Goal: Task Accomplishment & Management: Manage account settings

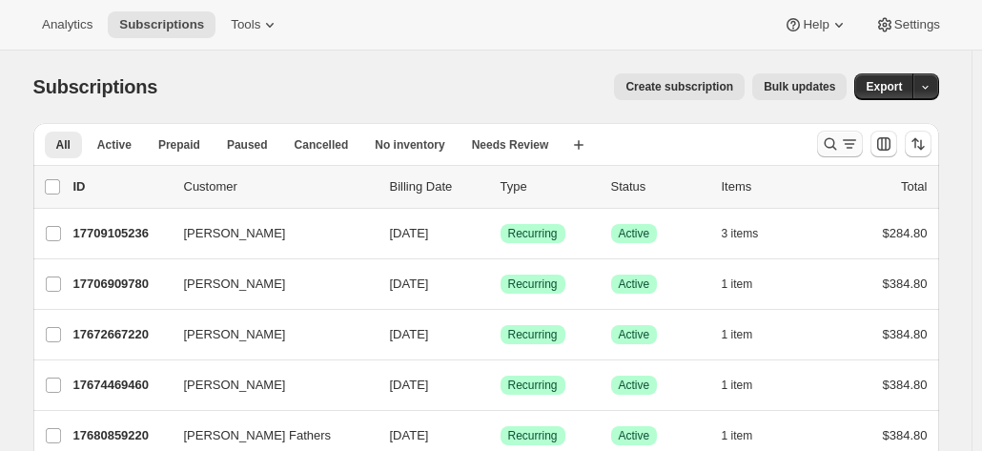
click at [851, 135] on icon "Search and filter results" at bounding box center [849, 143] width 19 height 19
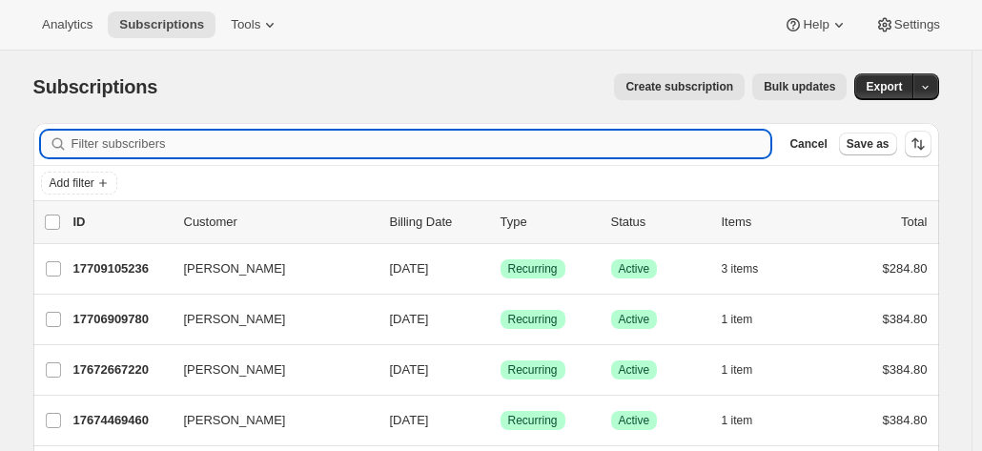
click at [170, 148] on input "Filter subscribers" at bounding box center [422, 144] width 700 height 27
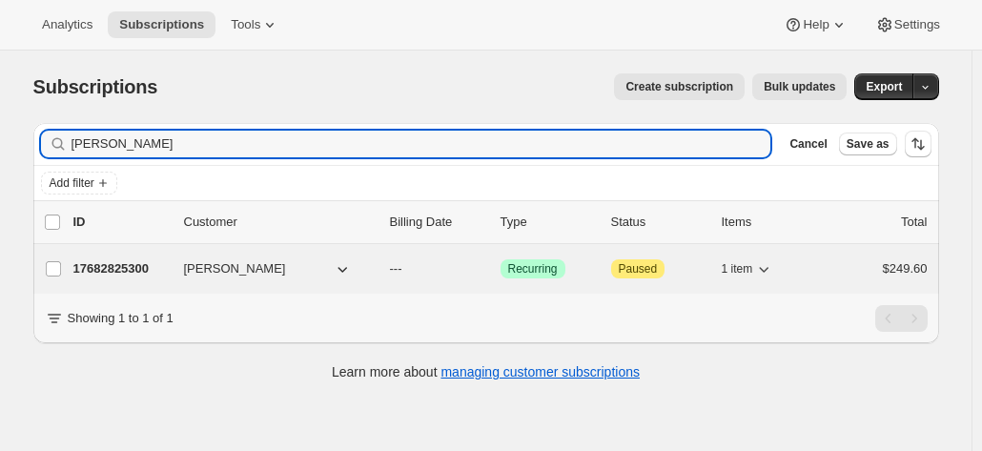
type input "[PERSON_NAME]"
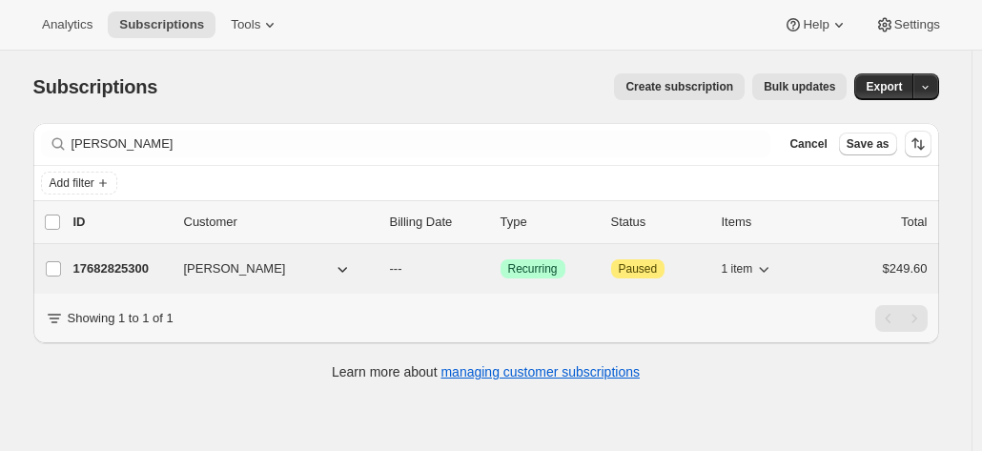
click at [158, 260] on p "17682825300" at bounding box center [120, 268] width 95 height 19
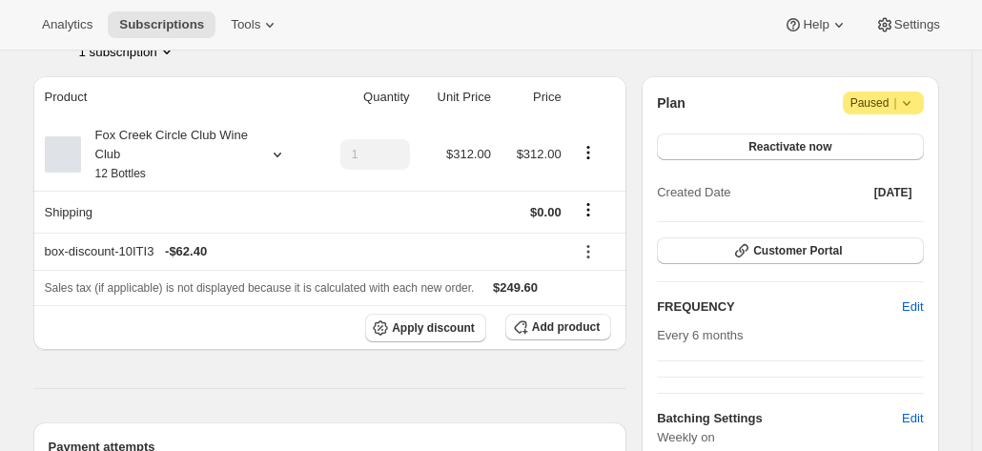
scroll to position [191, 0]
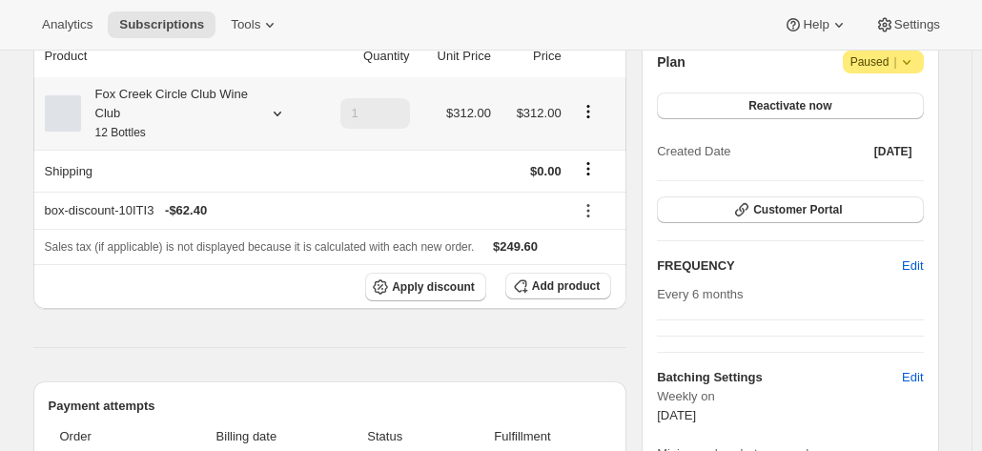
click at [221, 108] on div "Fox Creek Circle Club Wine Club 12 Bottles" at bounding box center [167, 113] width 172 height 57
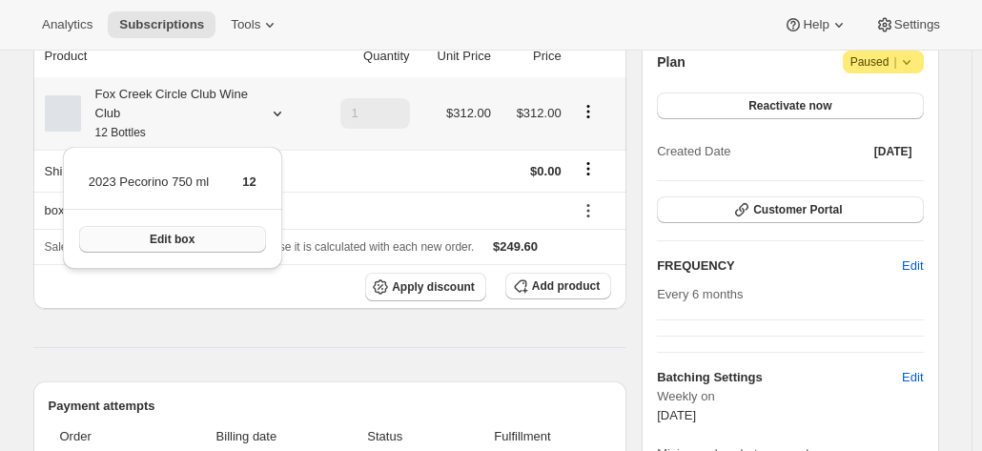
click at [187, 238] on span "Edit box" at bounding box center [172, 239] width 45 height 15
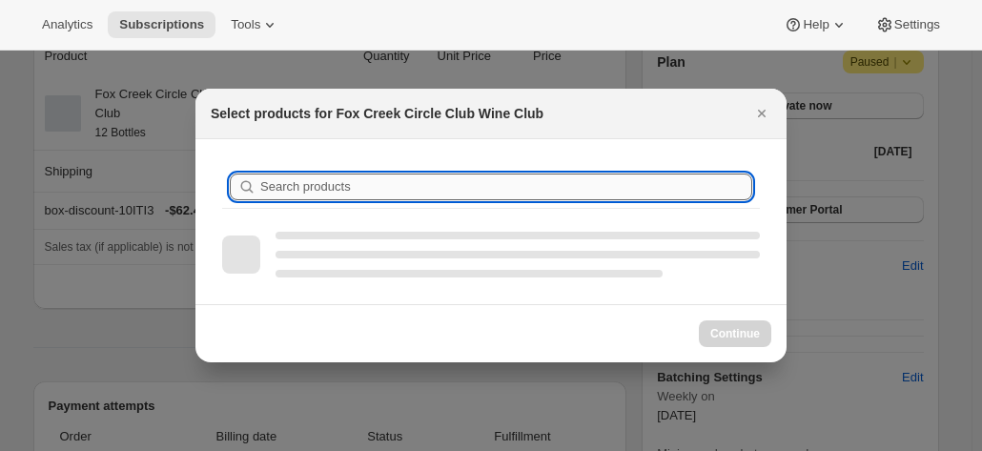
click at [301, 186] on input "Search products" at bounding box center [506, 187] width 492 height 27
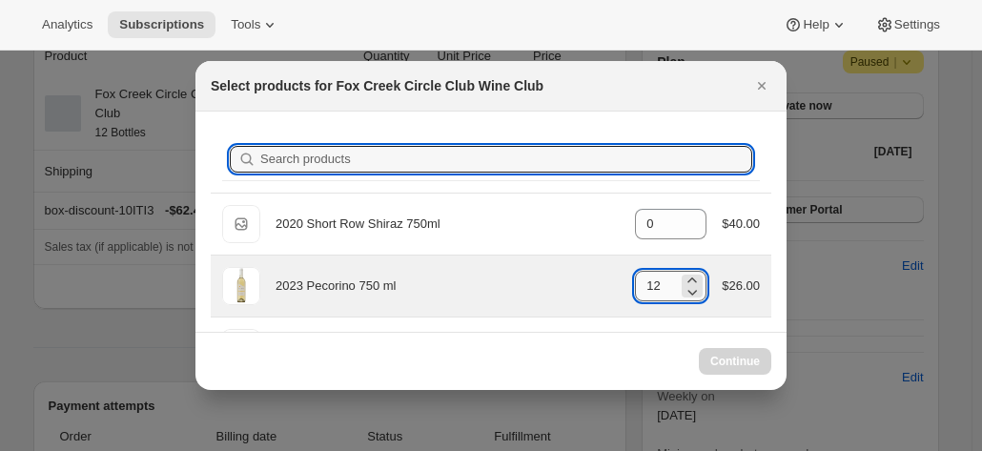
click at [653, 286] on input "12" at bounding box center [656, 286] width 43 height 31
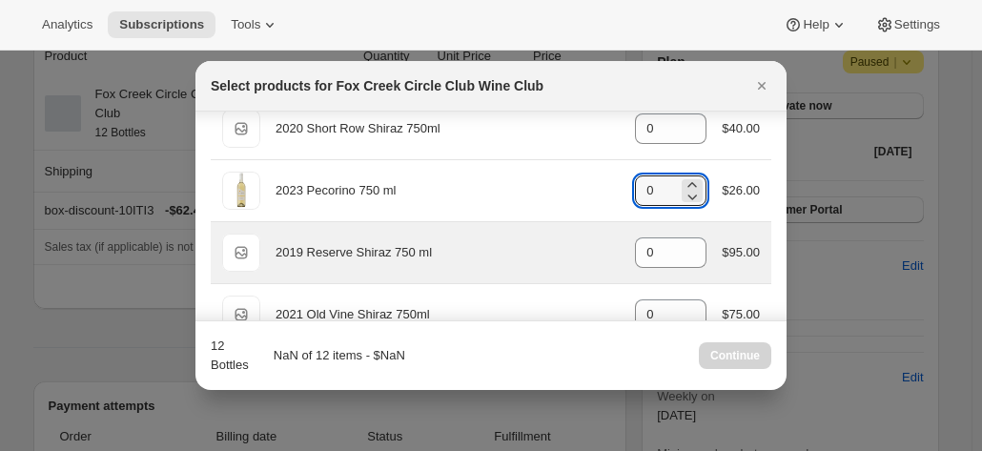
scroll to position [191, 0]
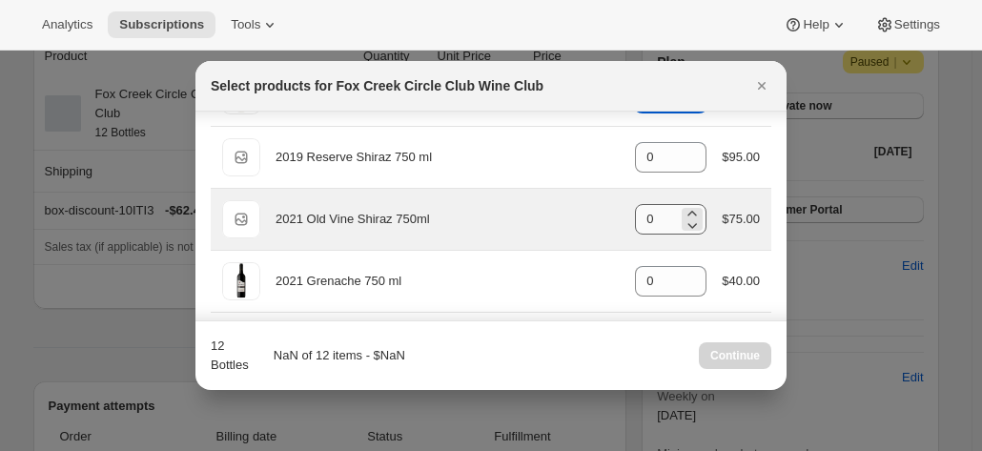
type input "0"
drag, startPoint x: 650, startPoint y: 215, endPoint x: 612, endPoint y: 215, distance: 38.1
click at [612, 215] on div "Default Title 2021 Old Vine Shiraz 750ml gid://shopify/ProductVariant/415949253…" at bounding box center [491, 219] width 538 height 38
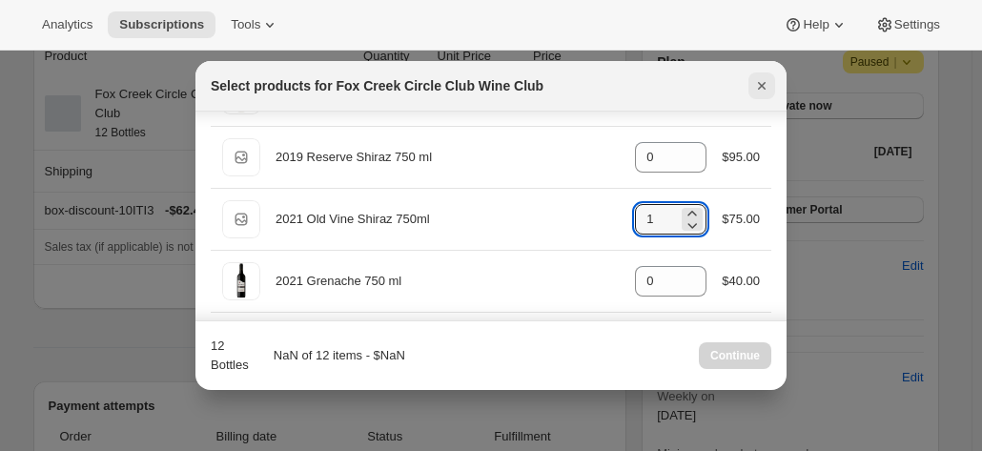
type input "1"
click at [763, 83] on icon "Close" at bounding box center [762, 86] width 8 height 8
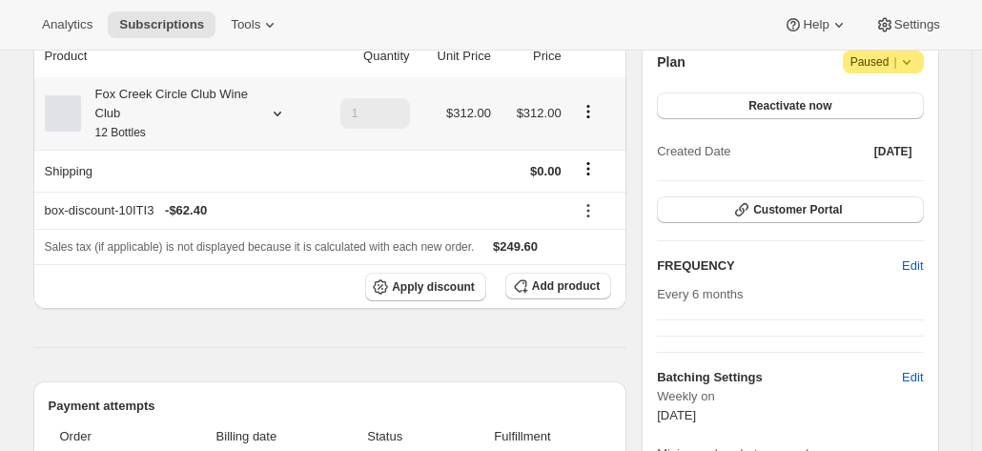
click at [207, 100] on div "Fox Creek Circle Club Wine Club 12 Bottles" at bounding box center [167, 113] width 172 height 57
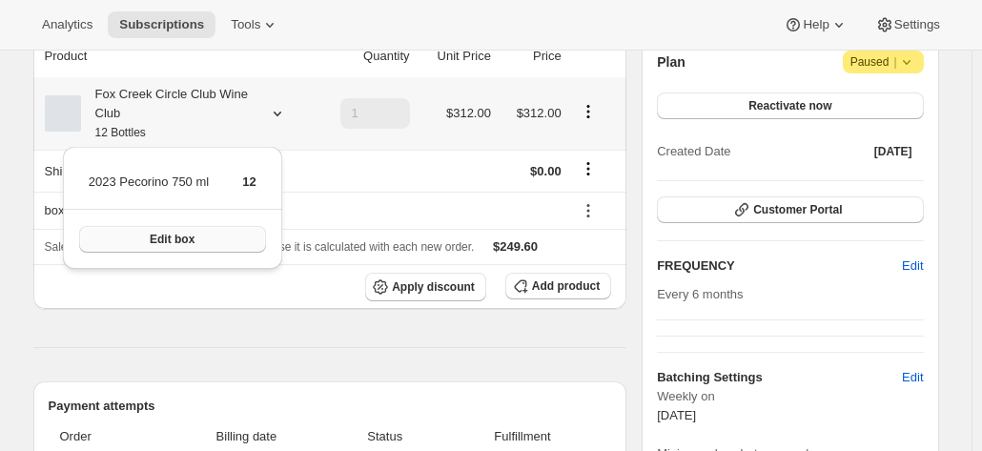
click at [204, 234] on button "Edit box" at bounding box center [172, 239] width 187 height 27
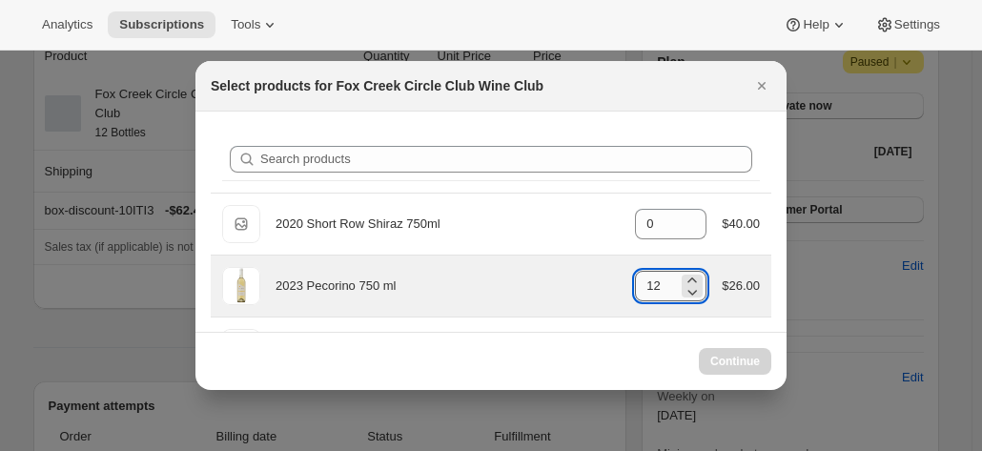
click at [650, 287] on input "12" at bounding box center [656, 286] width 43 height 31
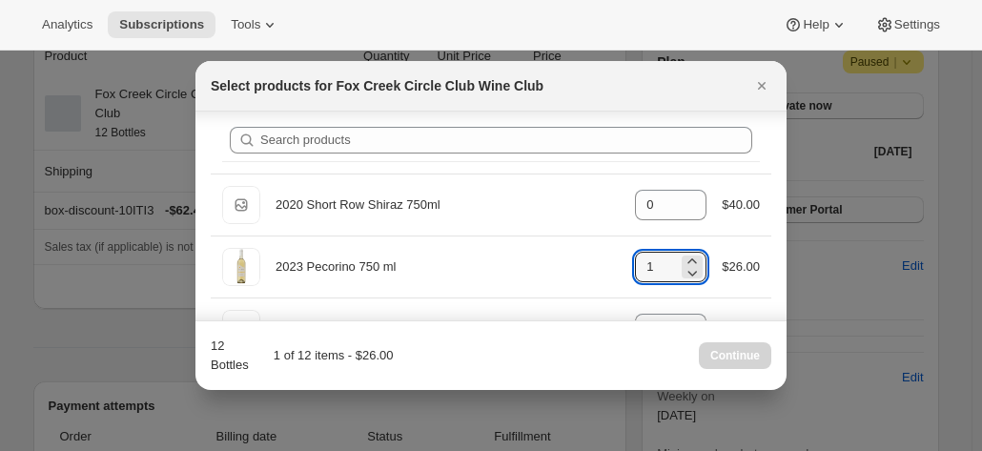
scroll to position [10, 0]
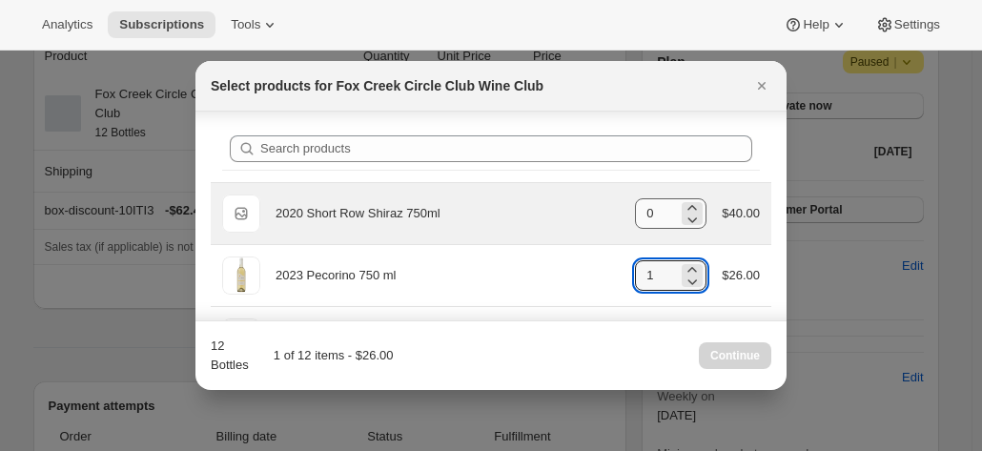
type input "1"
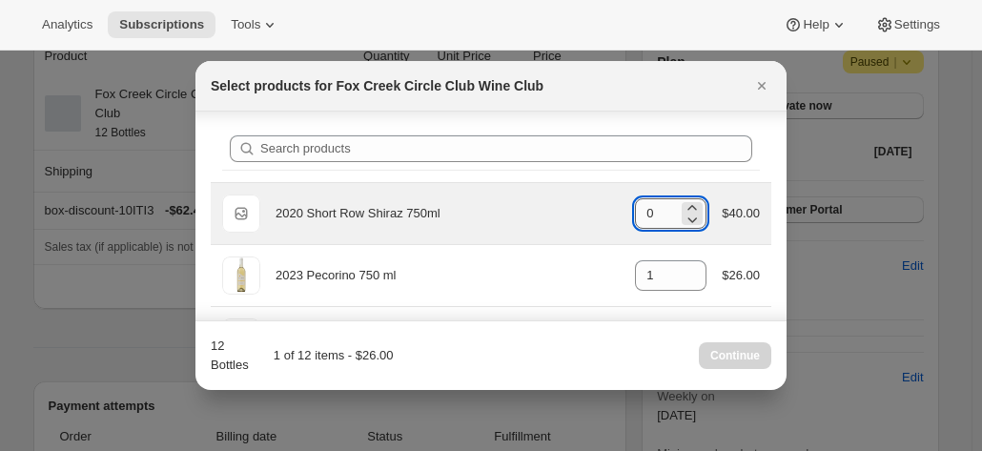
drag, startPoint x: 669, startPoint y: 213, endPoint x: 658, endPoint y: 215, distance: 11.6
click at [669, 212] on input "0" at bounding box center [656, 213] width 43 height 31
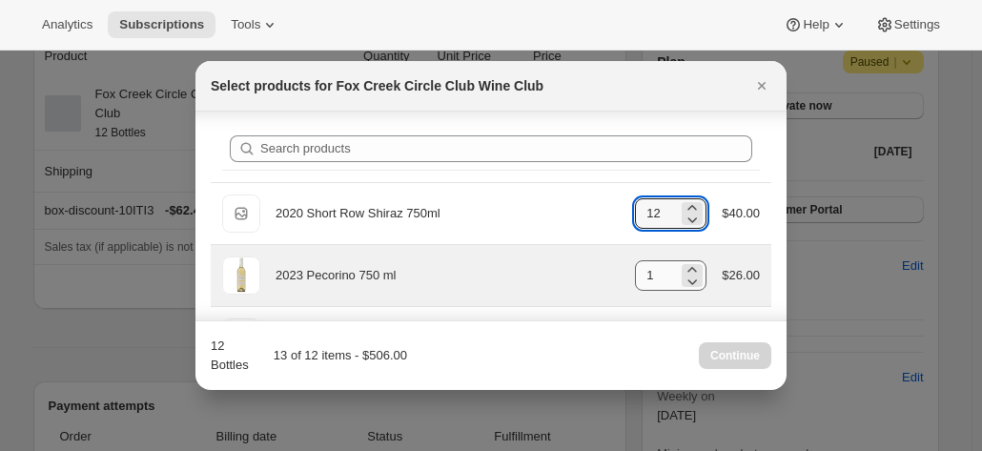
type input "12"
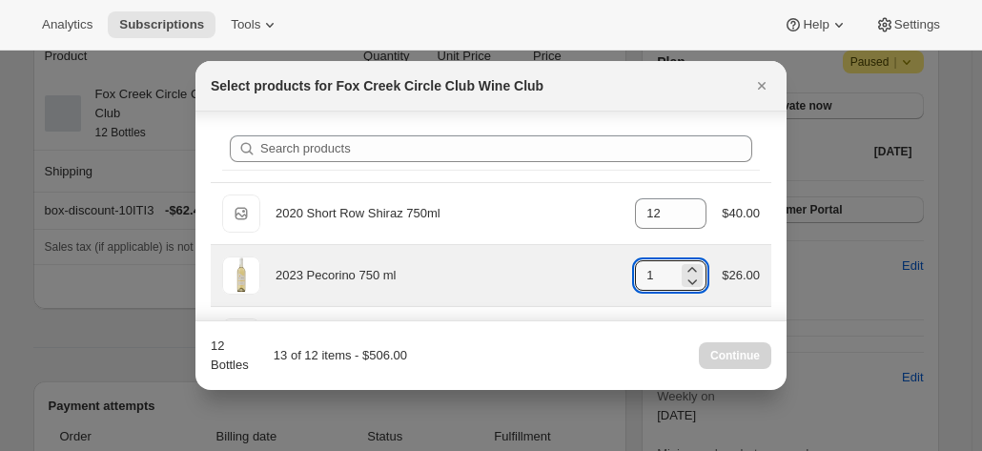
drag, startPoint x: 663, startPoint y: 276, endPoint x: 614, endPoint y: 268, distance: 49.2
click at [618, 276] on div "2023 Pecorino 750 ml gid://shopify/ProductVariant/41594933280852 1 $26.00" at bounding box center [491, 275] width 538 height 38
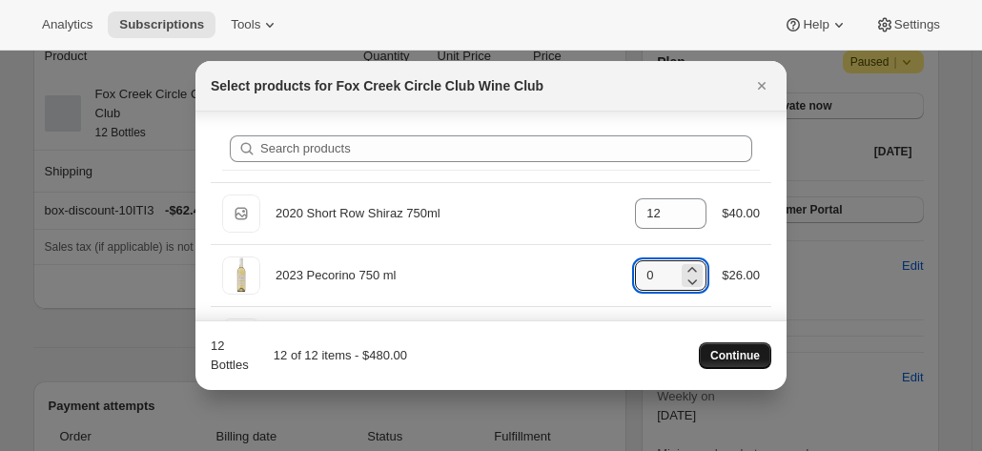
type input "0"
click at [745, 349] on span "Continue" at bounding box center [735, 355] width 50 height 15
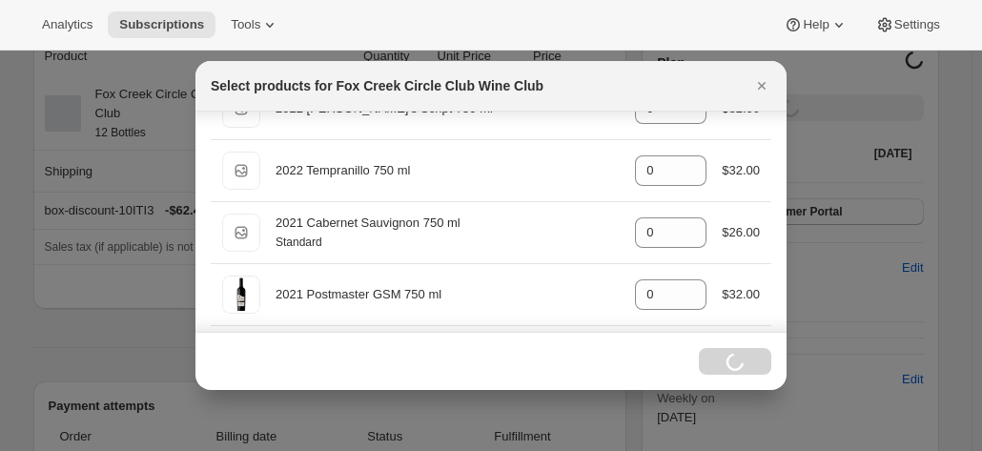
scroll to position [191, 0]
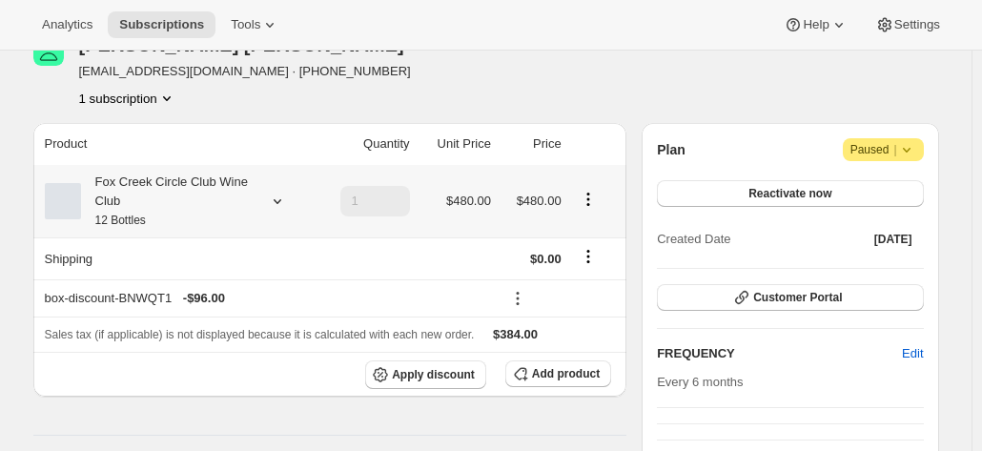
click at [269, 197] on div at bounding box center [273, 201] width 27 height 19
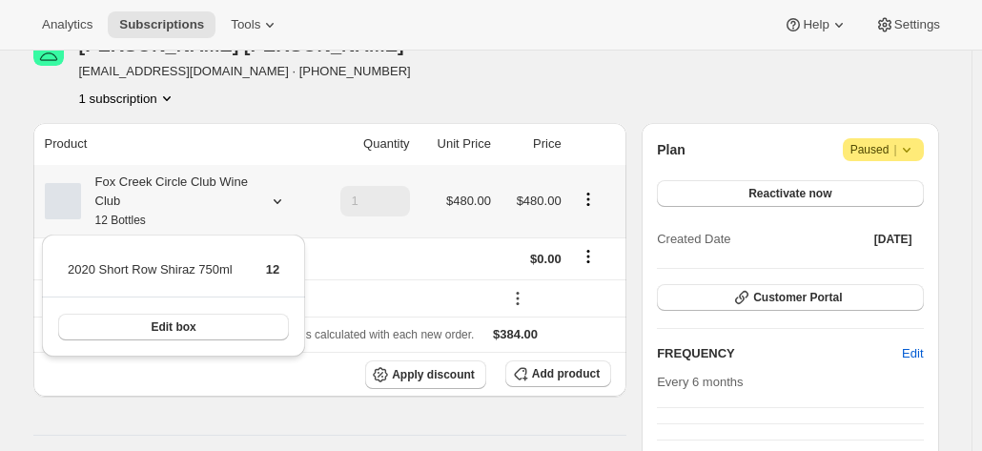
click at [269, 197] on div at bounding box center [273, 201] width 27 height 19
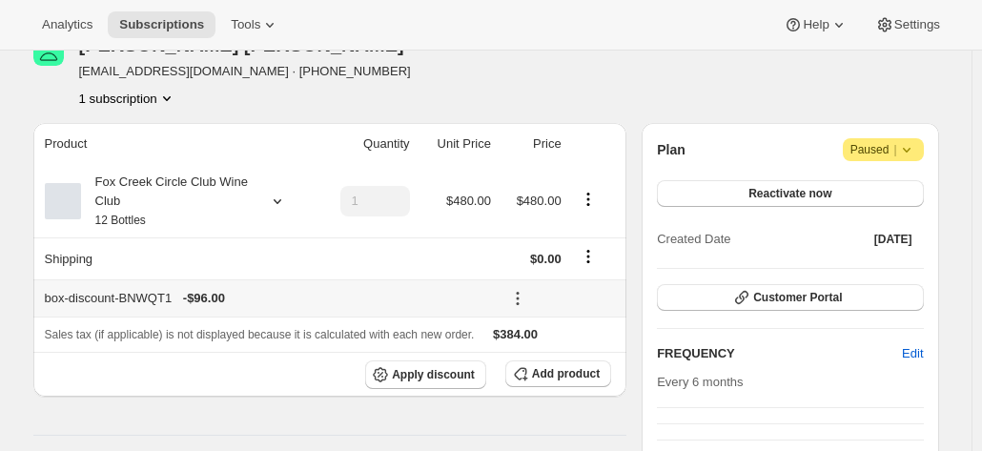
scroll to position [381, 0]
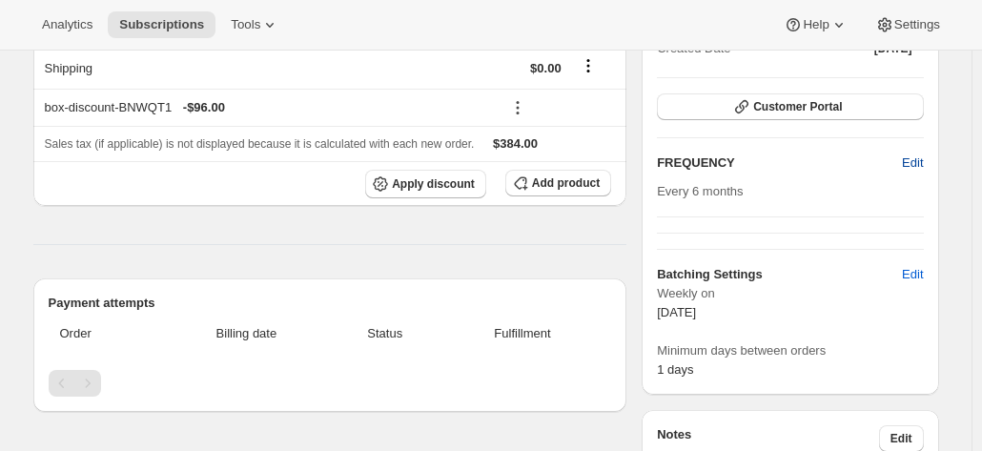
click at [918, 165] on span "Edit" at bounding box center [912, 163] width 21 height 19
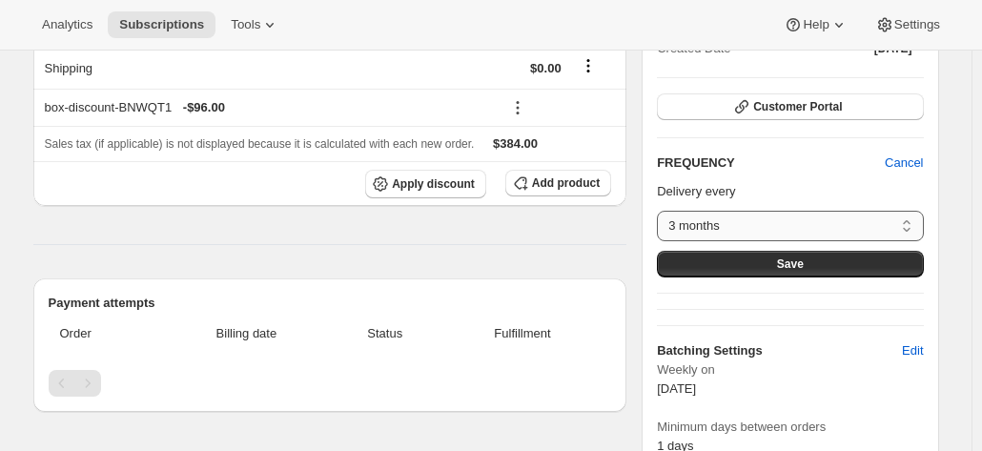
click at [761, 218] on select "3 months 4 months 6 months Custom..." at bounding box center [790, 226] width 266 height 31
select select "MONTH#6"
click at [662, 211] on select "3 months 4 months 6 months Custom..." at bounding box center [790, 226] width 266 height 31
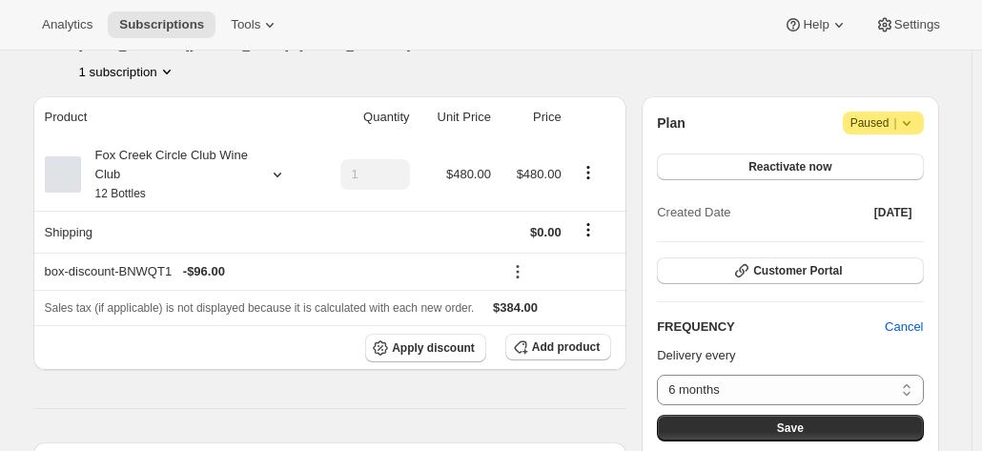
scroll to position [191, 0]
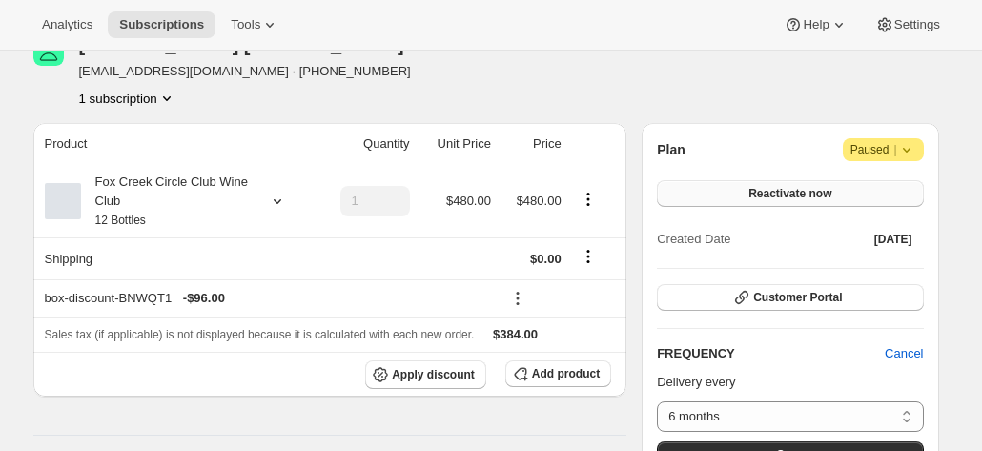
click at [749, 188] on button "Reactivate now" at bounding box center [790, 193] width 266 height 27
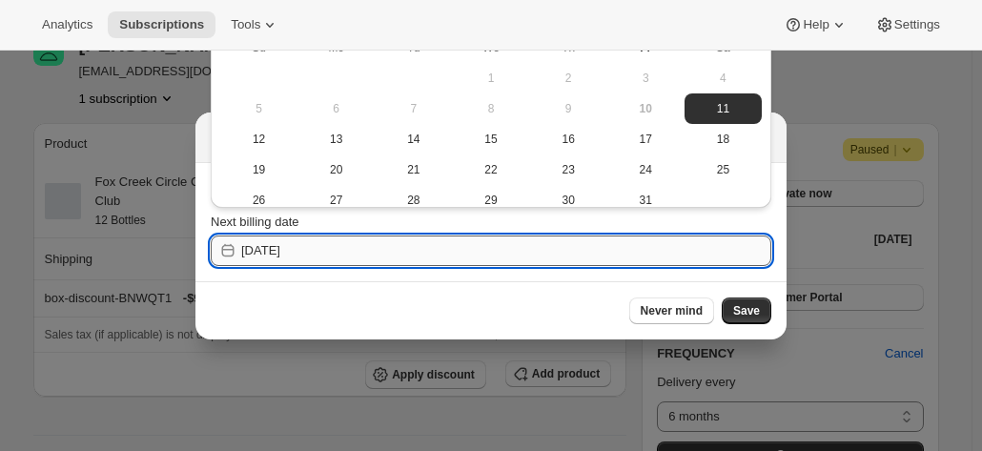
click at [360, 243] on input "[DATE]" at bounding box center [506, 251] width 530 height 31
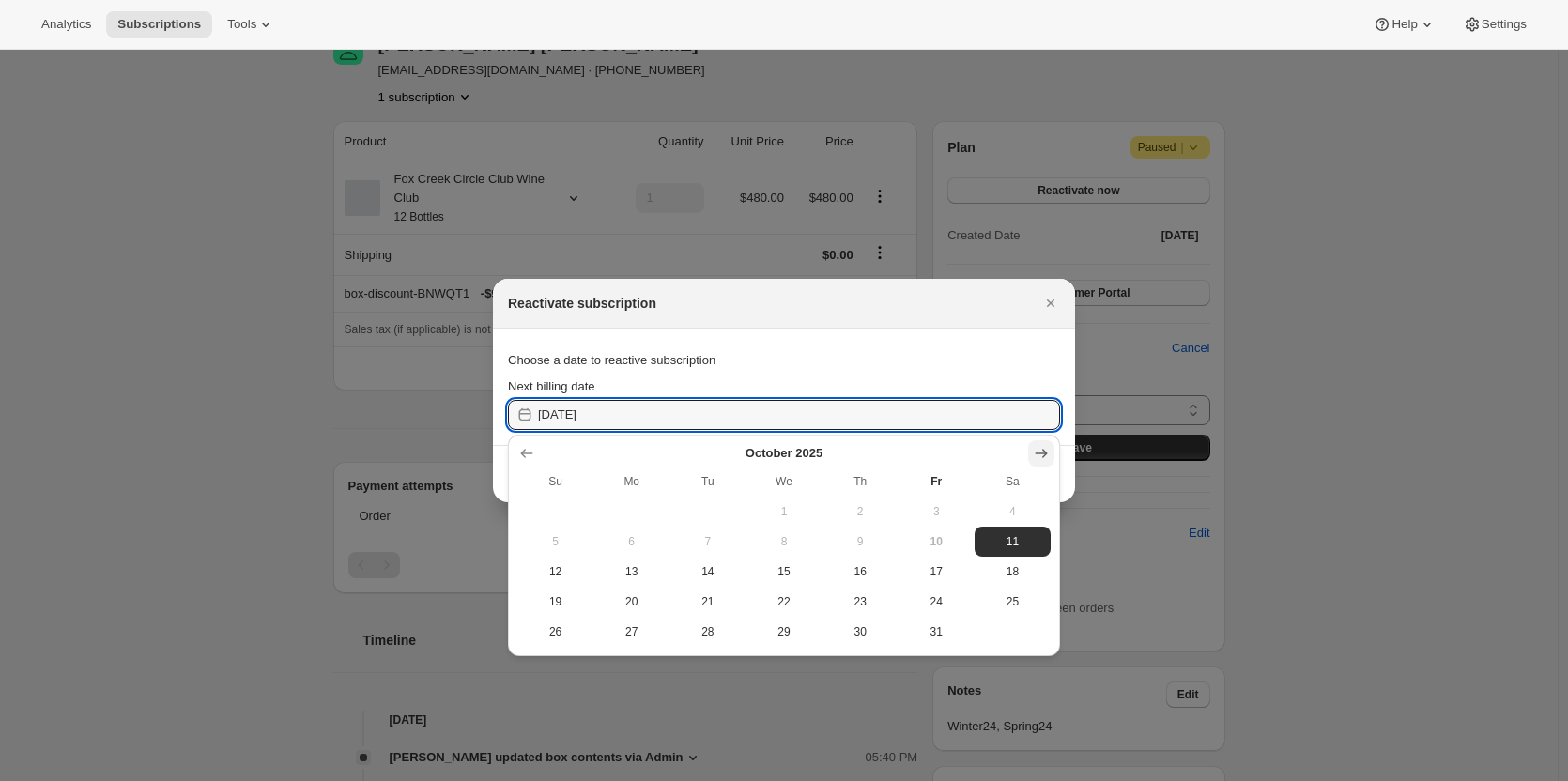
click at [966, 443] on icon "Show next month, November 2025" at bounding box center [1041, 453] width 19 height 19
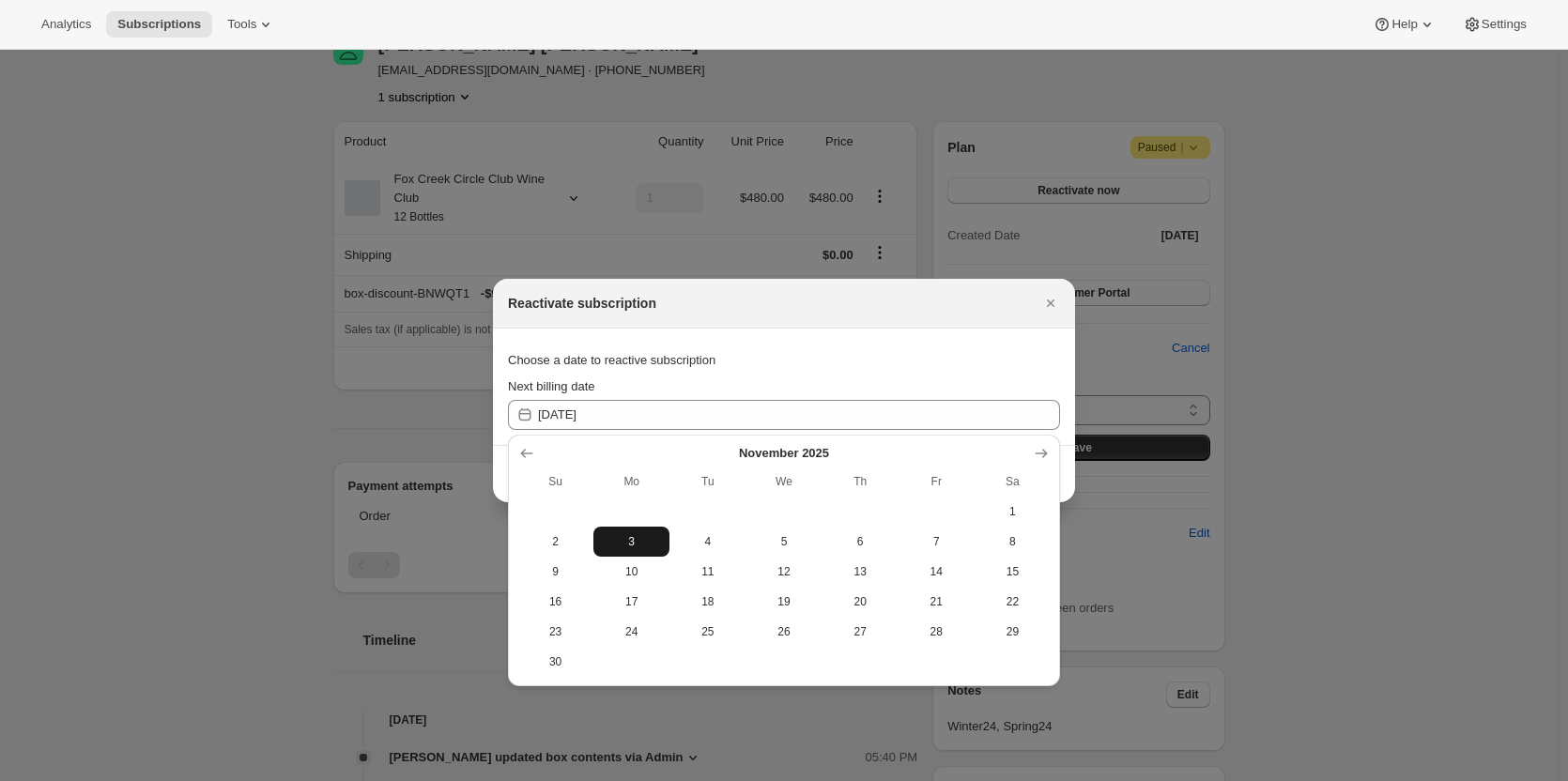
click at [617, 443] on span "3" at bounding box center [631, 542] width 61 height 15
type input "[DATE]"
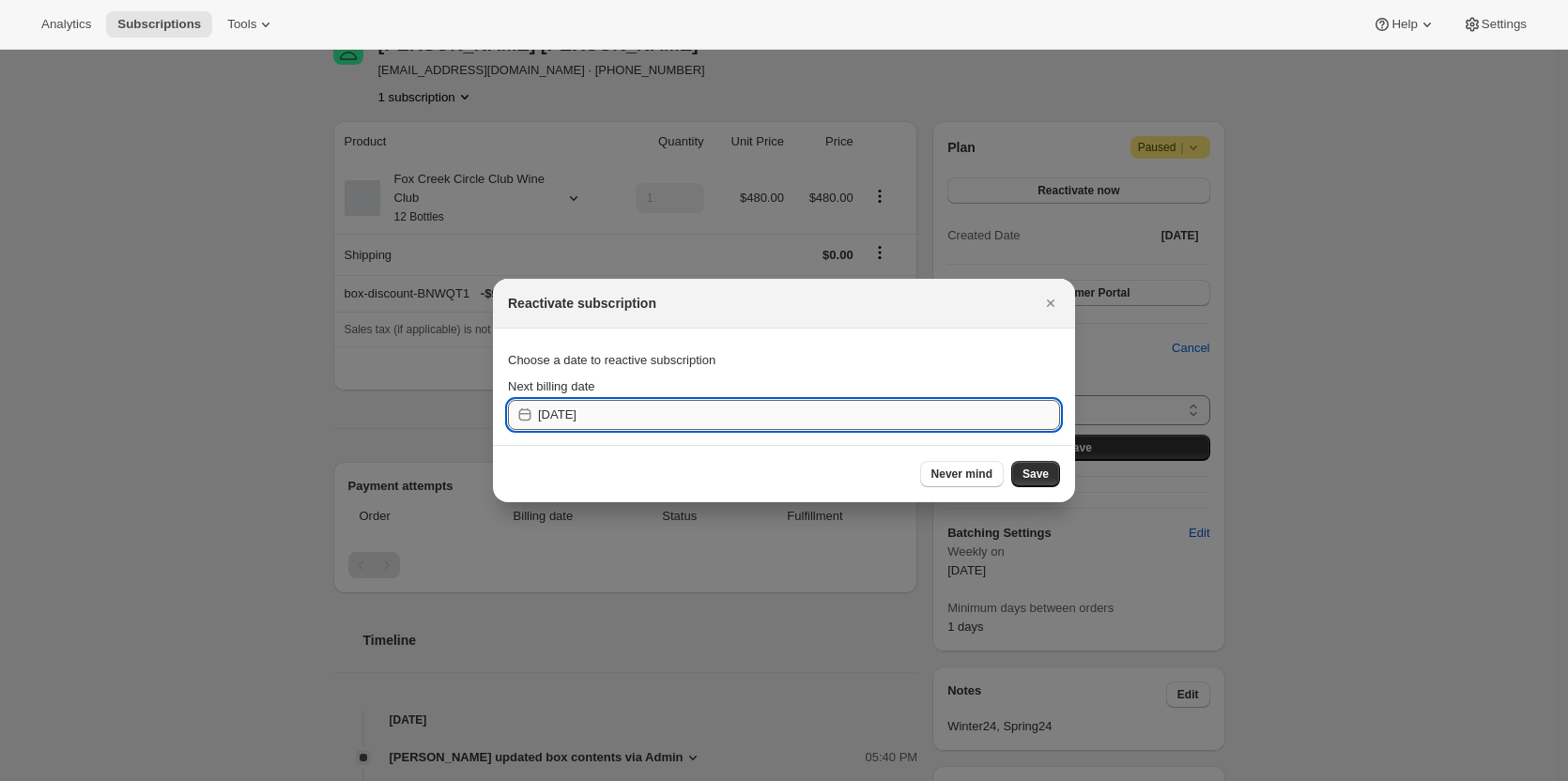
click at [611, 418] on input "[DATE]" at bounding box center [799, 415] width 522 height 31
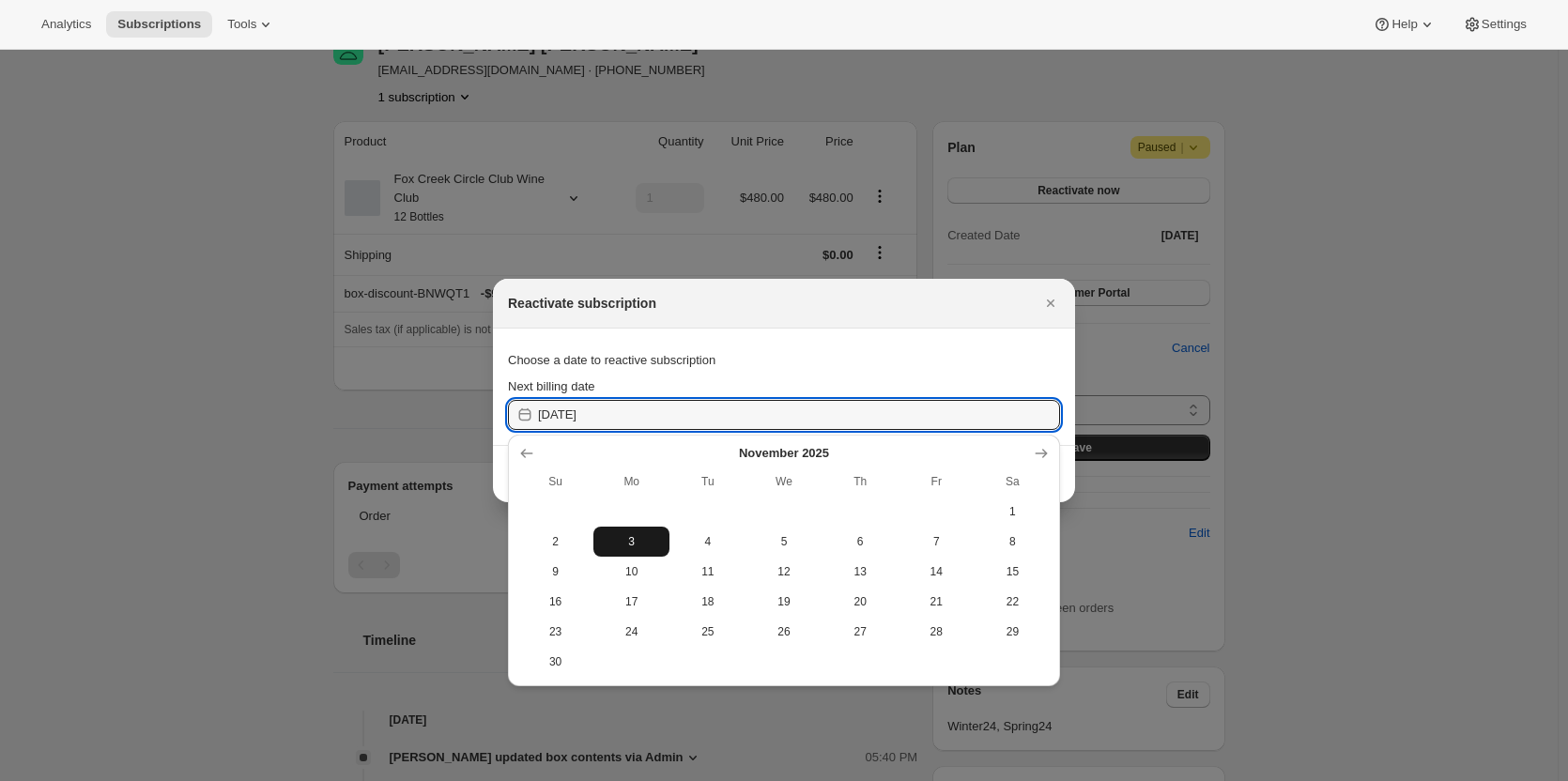
click at [634, 443] on span "3" at bounding box center [631, 542] width 61 height 15
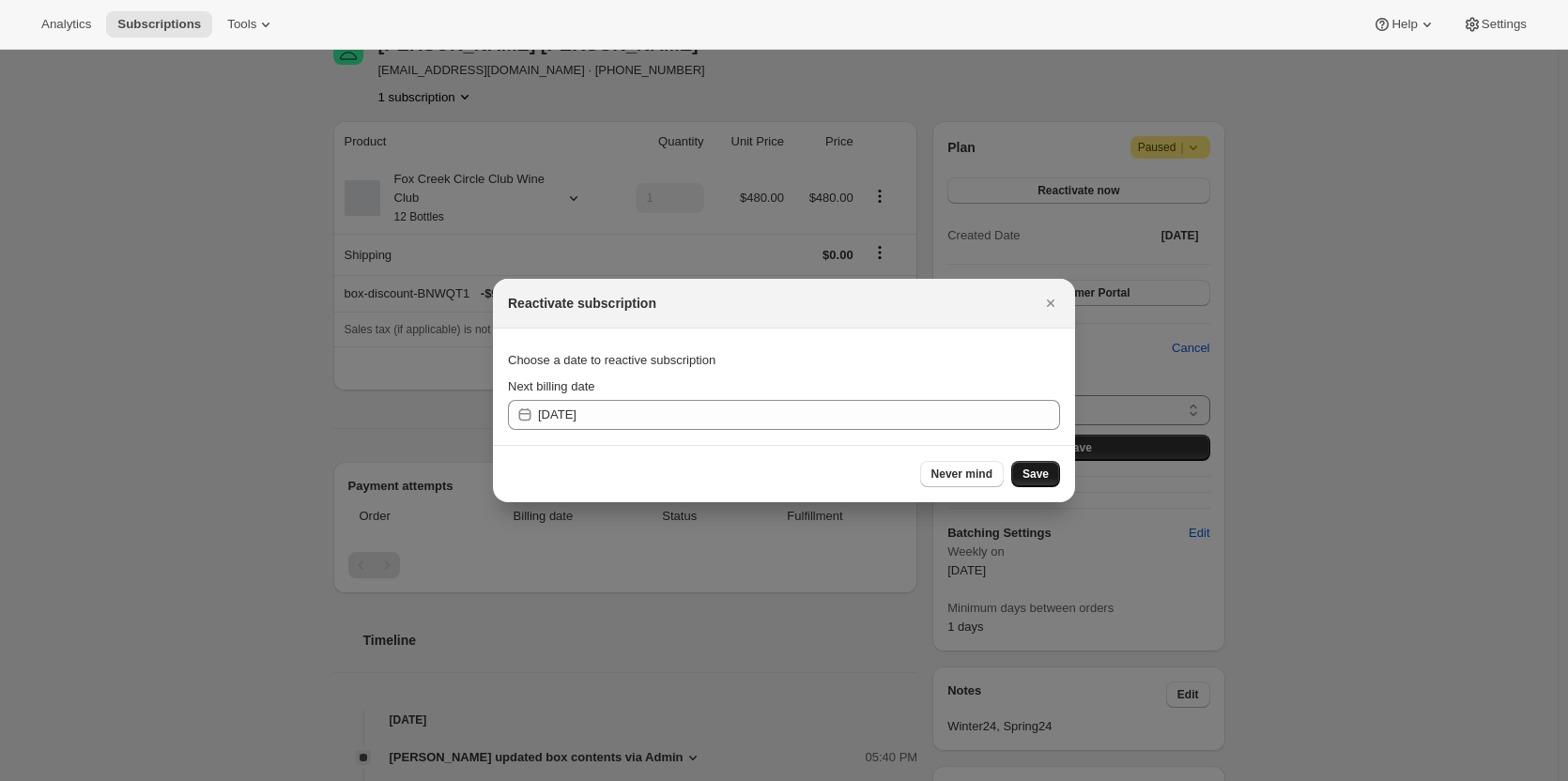
click at [966, 443] on span "Save" at bounding box center [1035, 474] width 27 height 15
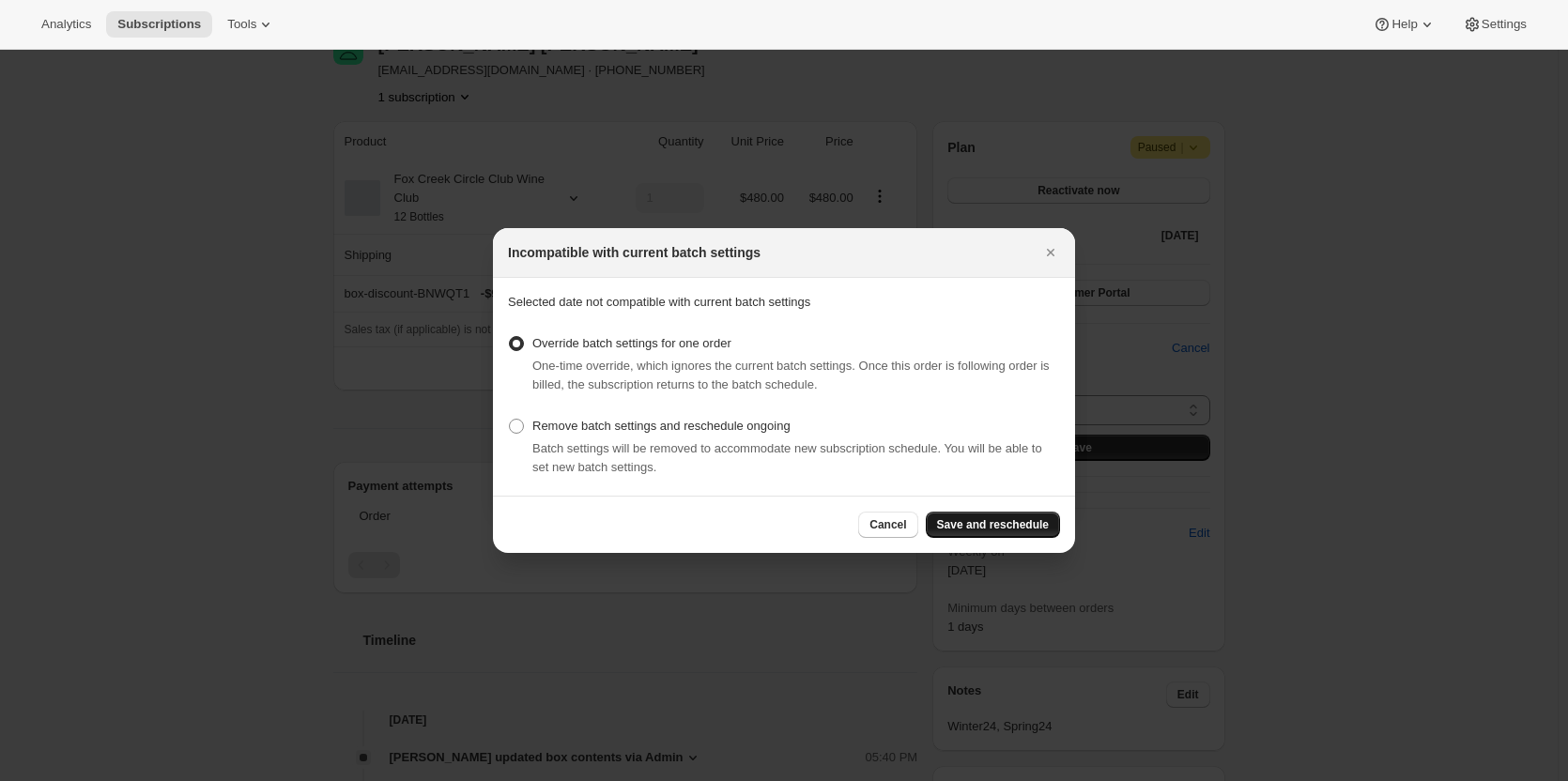
click at [966, 443] on span "Save and reschedule" at bounding box center [993, 524] width 111 height 15
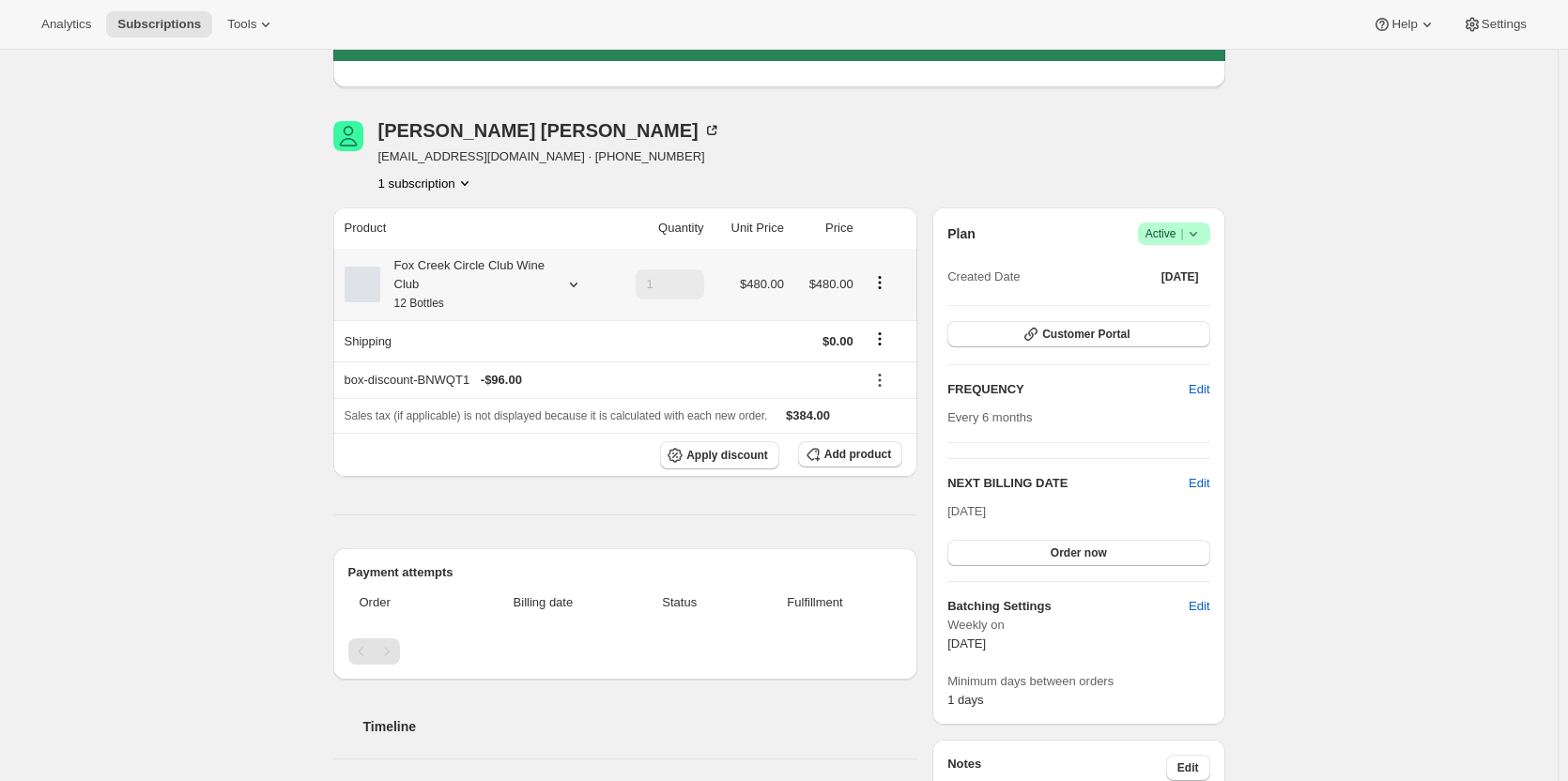
click at [522, 276] on div "Fox Creek Circle Club Wine Club 12 Bottles" at bounding box center [465, 284] width 169 height 56
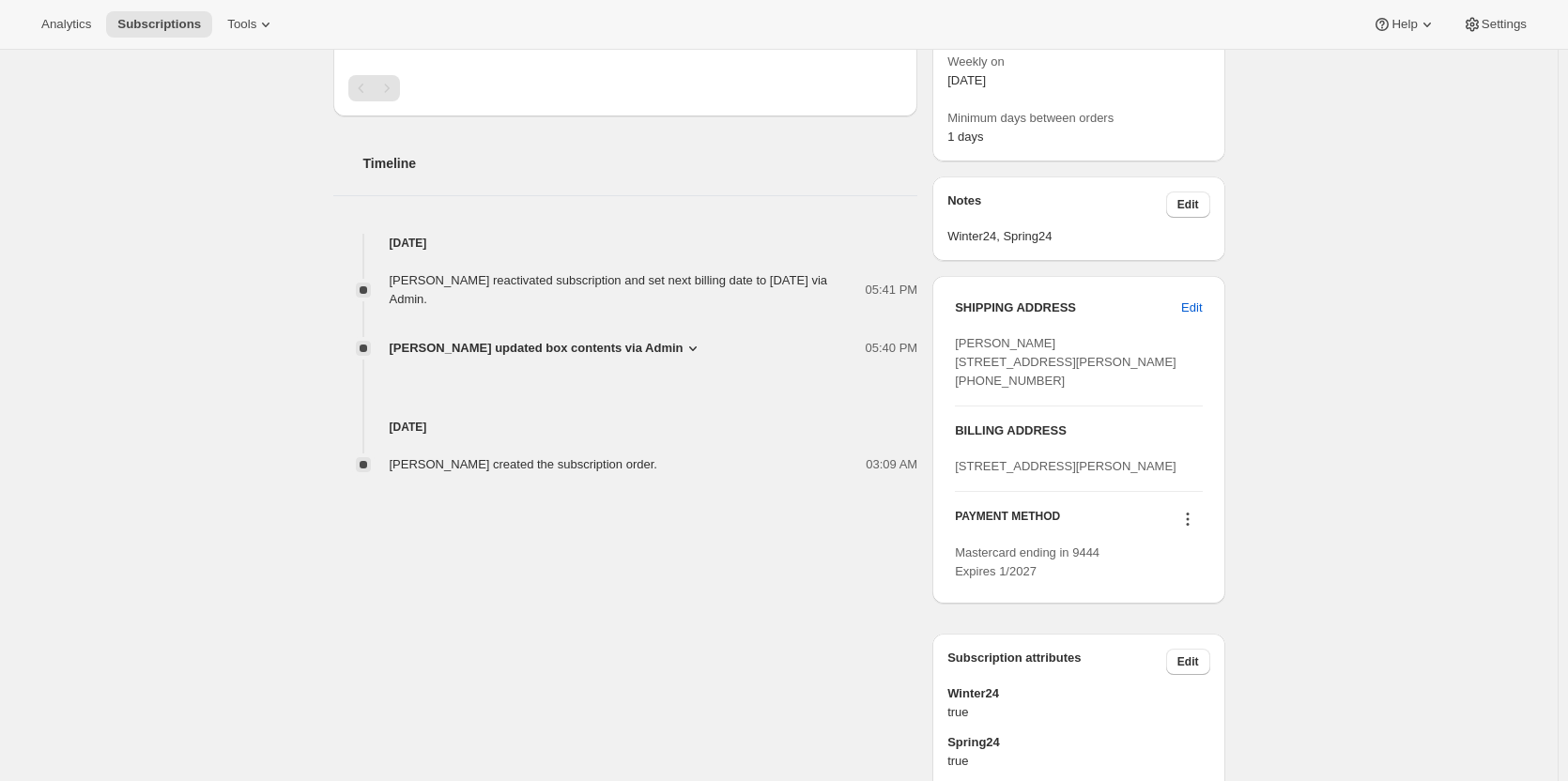
scroll to position [845, 0]
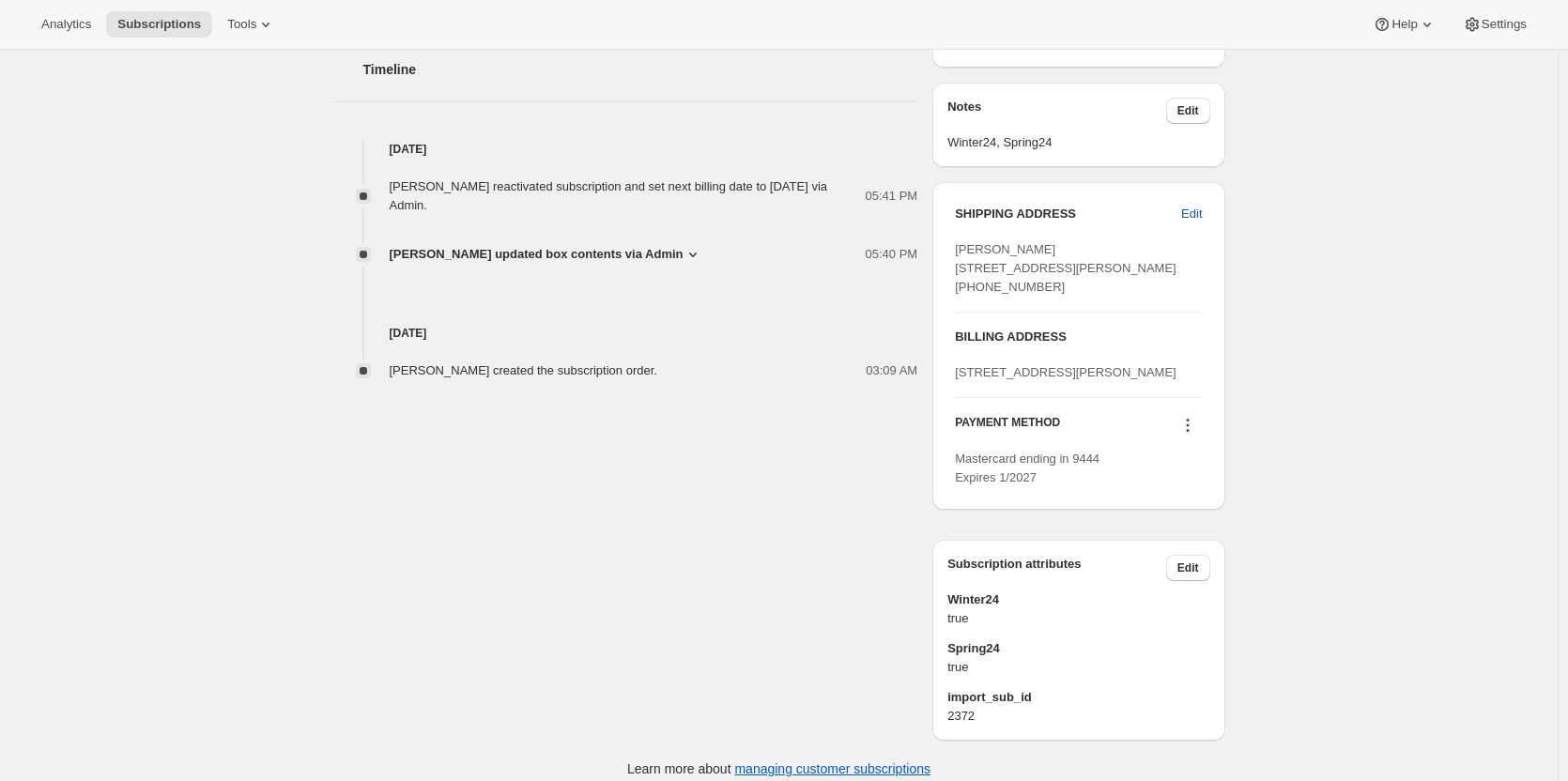
click at [966, 434] on icon at bounding box center [1188, 424] width 19 height 19
click at [966, 443] on button "Add credit card" at bounding box center [1192, 580] width 143 height 31
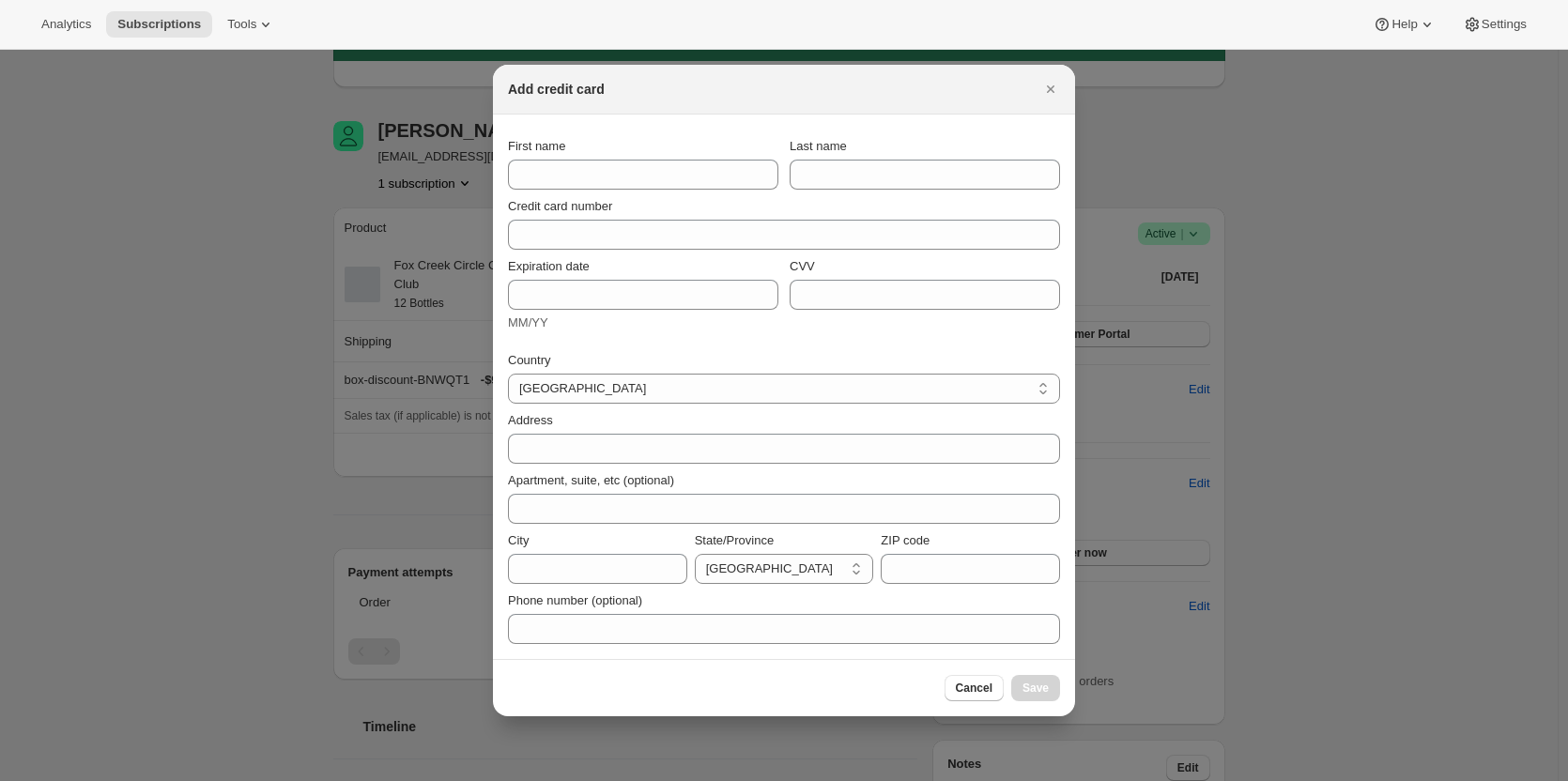
scroll to position [0, 0]
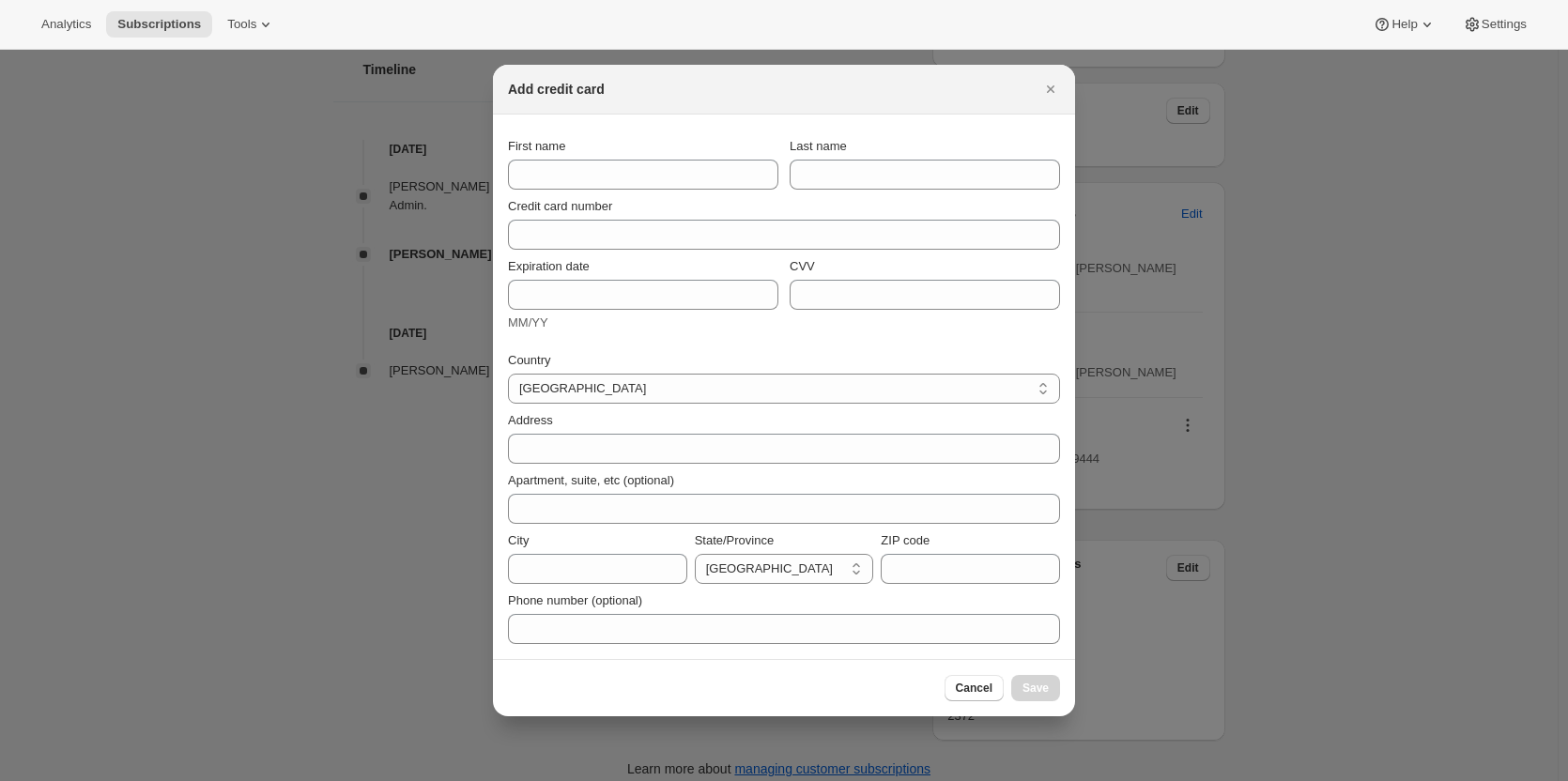
click at [551, 159] on div "First name" at bounding box center [643, 163] width 271 height 52
click at [551, 177] on input "First name" at bounding box center [643, 174] width 271 height 31
click at [966, 93] on icon "Close" at bounding box center [1050, 89] width 19 height 19
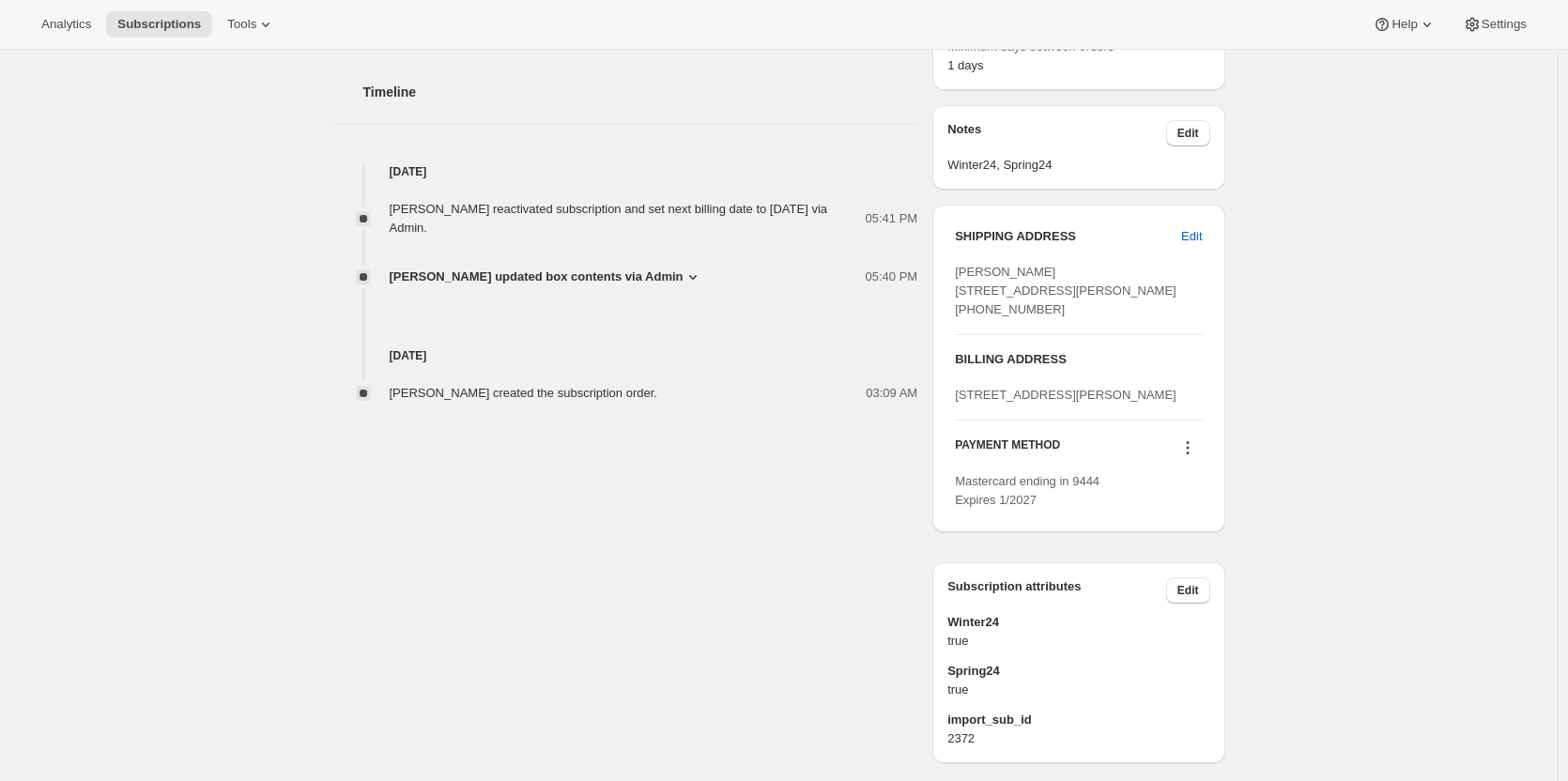
scroll to position [751, 0]
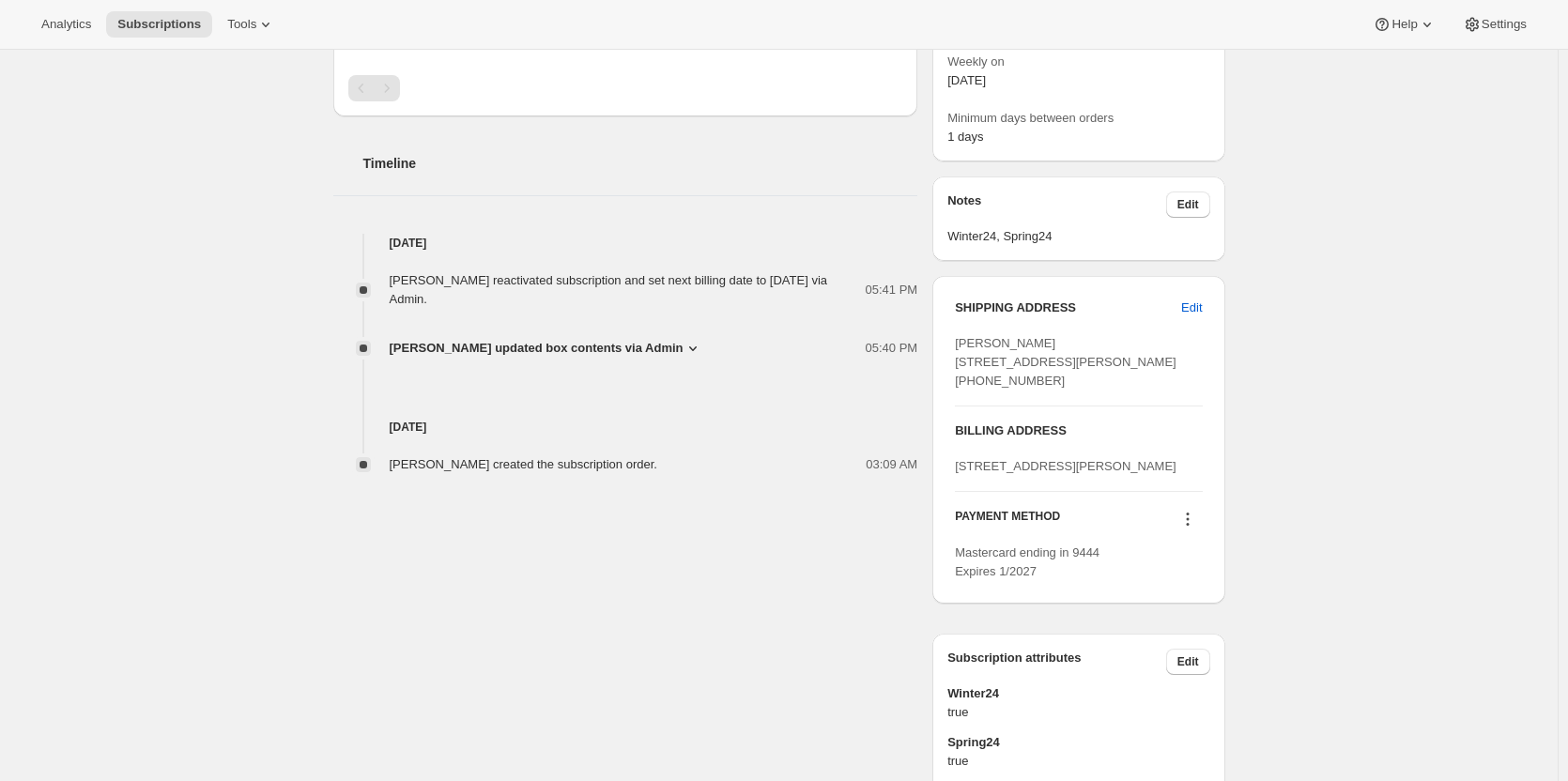
click at [931, 334] on div "[PERSON_NAME] [EMAIL_ADDRESS][DOMAIN_NAME] · [PHONE_NUMBER] 1 subscription Prod…" at bounding box center [771, 180] width 907 height 1307
copy span "[PERSON_NAME] [STREET_ADDRESS][PERSON_NAME] [PHONE_NUMBER]"
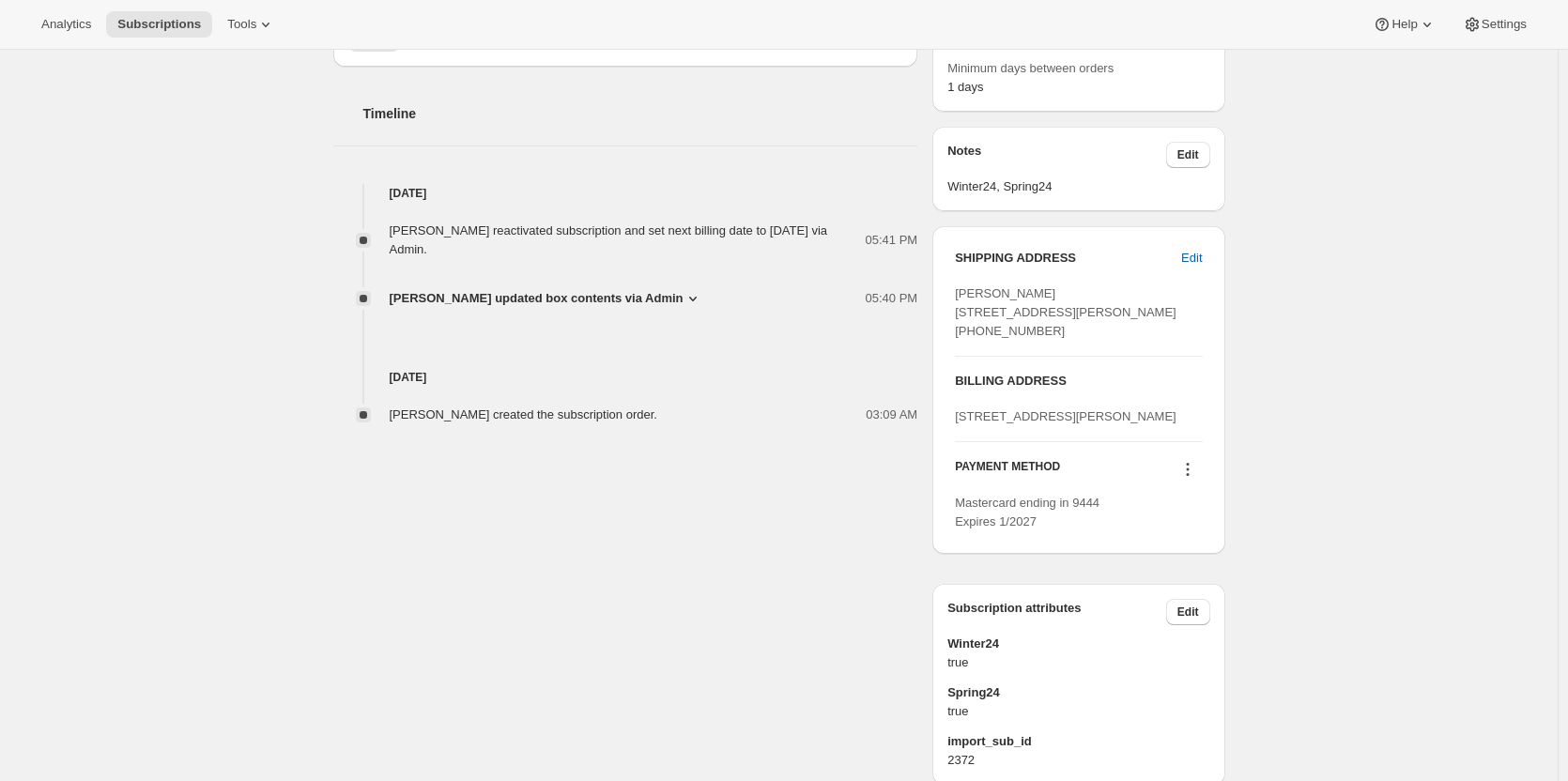
scroll to position [845, 0]
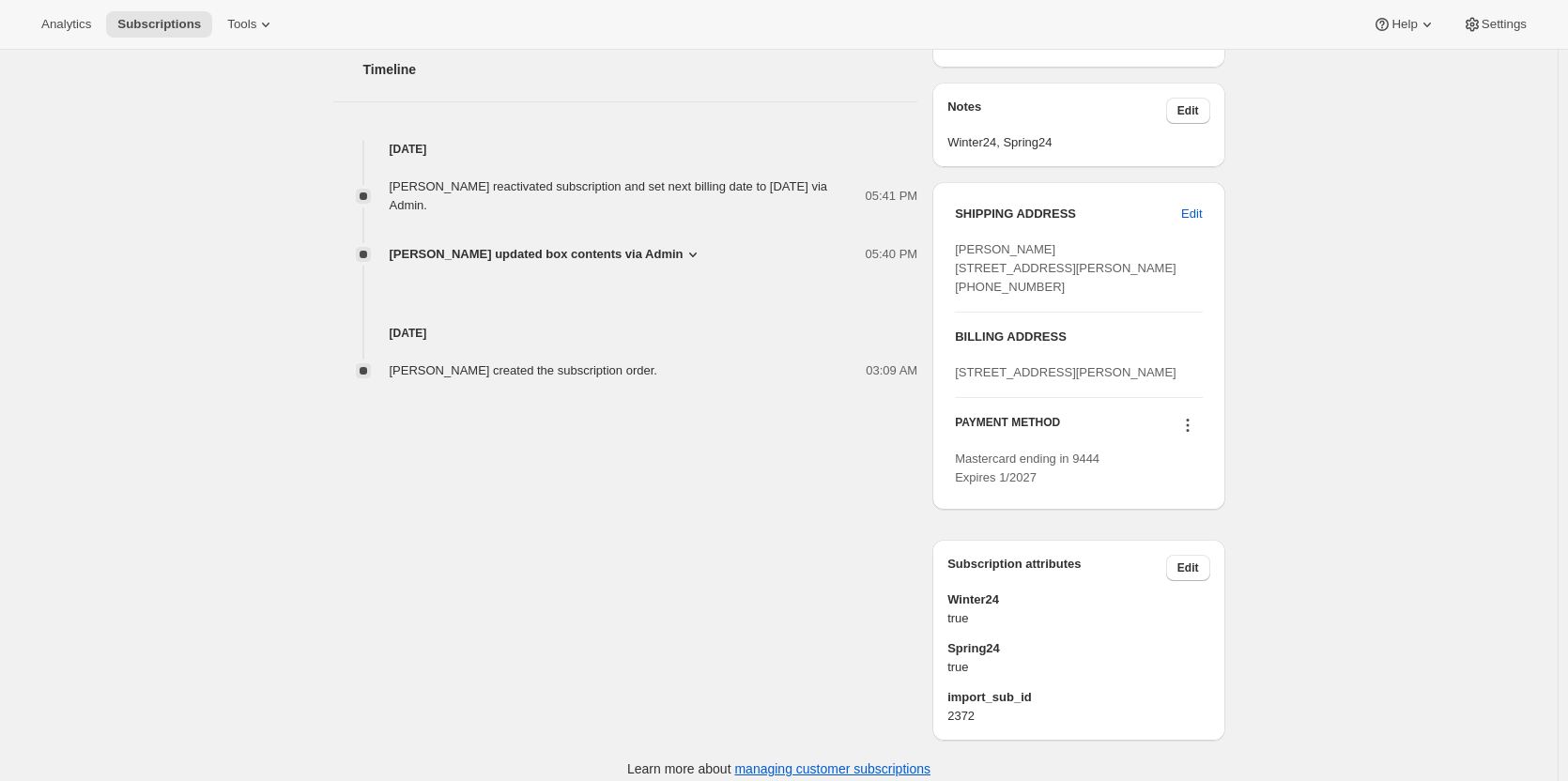
click at [966, 434] on icon at bounding box center [1188, 424] width 19 height 19
click at [966, 443] on button "Add credit card" at bounding box center [1192, 580] width 143 height 31
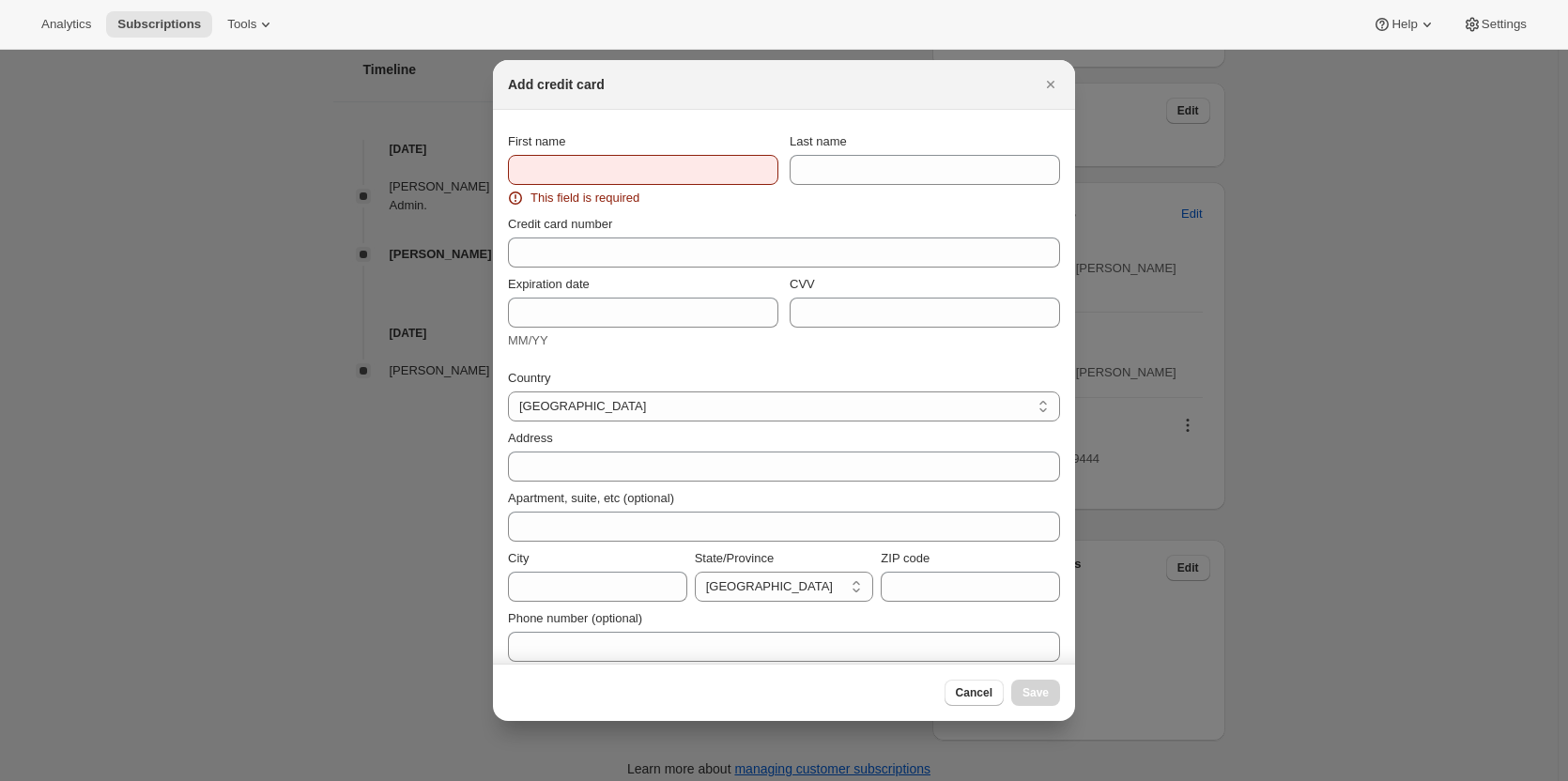
scroll to position [0, 0]
click at [585, 167] on input "First name" at bounding box center [643, 169] width 271 height 31
paste input "[PERSON_NAME] [STREET_ADDRESS][PERSON_NAME] [PHONE_NUMBER]"
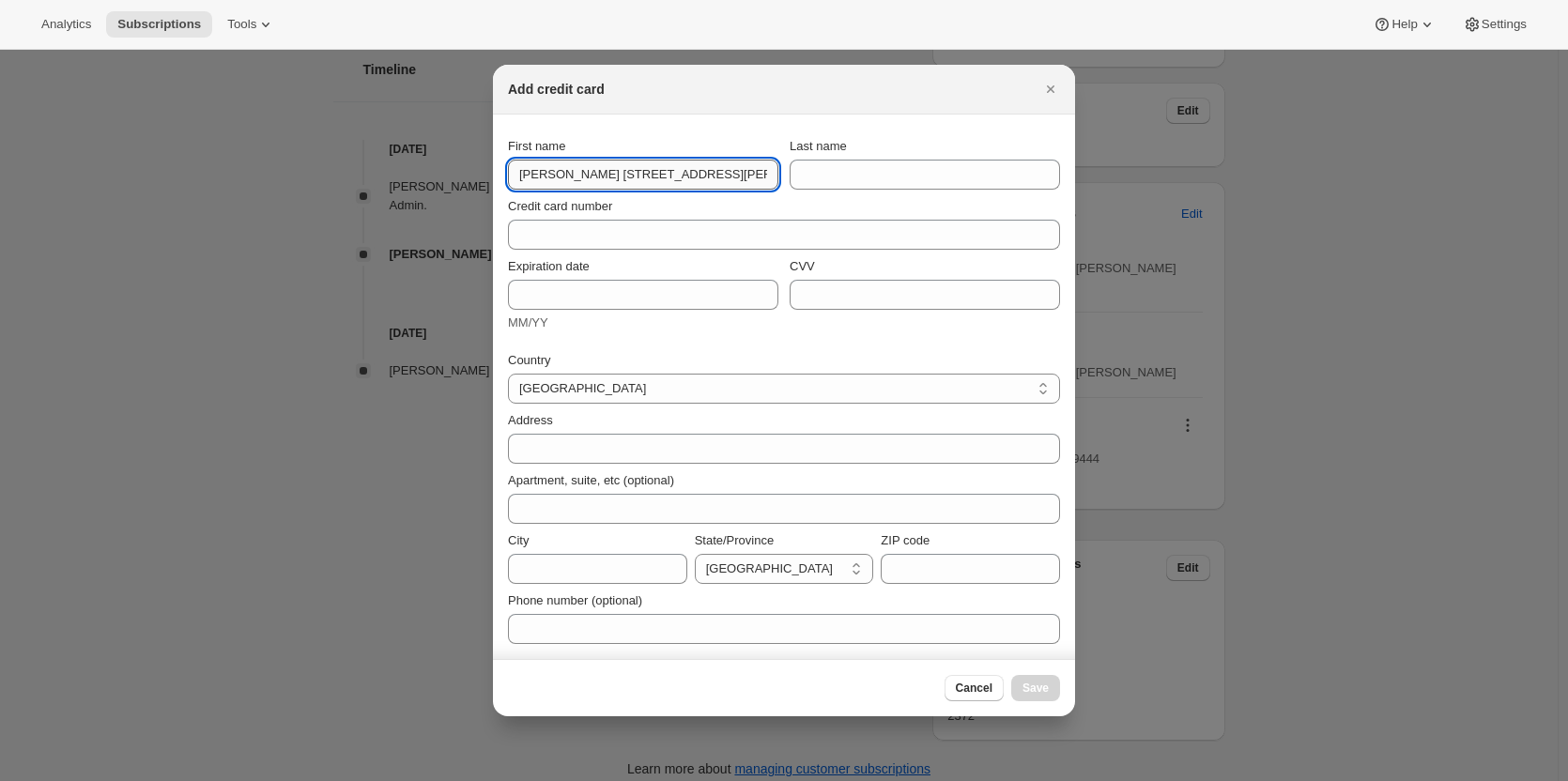
scroll to position [0, 166]
drag, startPoint x: 591, startPoint y: 166, endPoint x: 617, endPoint y: 179, distance: 29.1
click at [591, 167] on input "[PERSON_NAME] [STREET_ADDRESS][PERSON_NAME] [PHONE_NUMBER]" at bounding box center [643, 174] width 271 height 31
drag, startPoint x: 617, startPoint y: 179, endPoint x: 301, endPoint y: 149, distance: 317.4
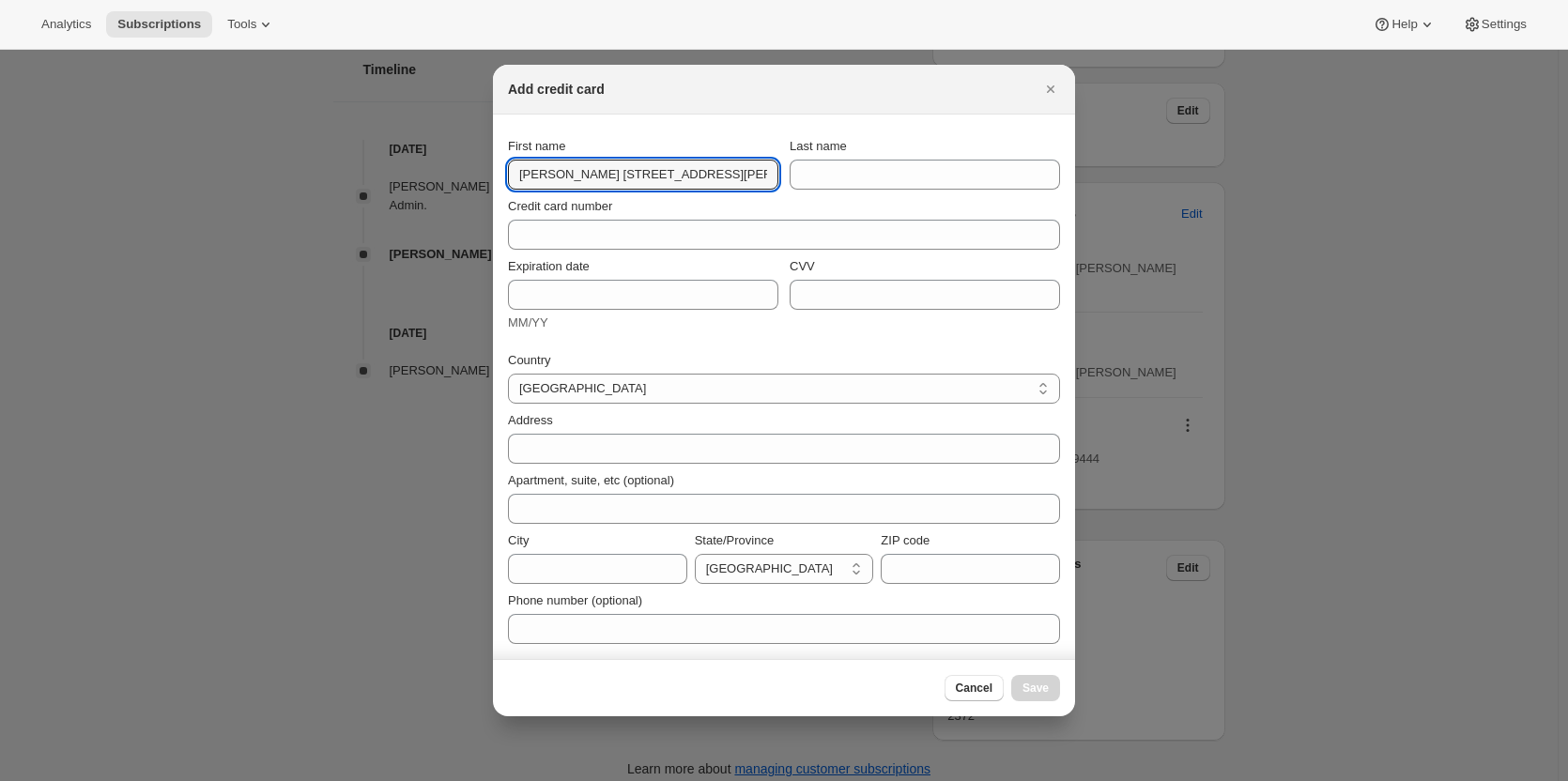
click at [598, 167] on input "[PERSON_NAME] [STREET_ADDRESS][PERSON_NAME] [PHONE_NUMBER]" at bounding box center [643, 174] width 271 height 31
drag, startPoint x: 553, startPoint y: 174, endPoint x: 853, endPoint y: 186, distance: 300.2
click at [853, 186] on div "First name [PERSON_NAME] [STREET_ADDRESS][PERSON_NAME] [PHONE_NUMBER] Last name" at bounding box center [784, 163] width 553 height 52
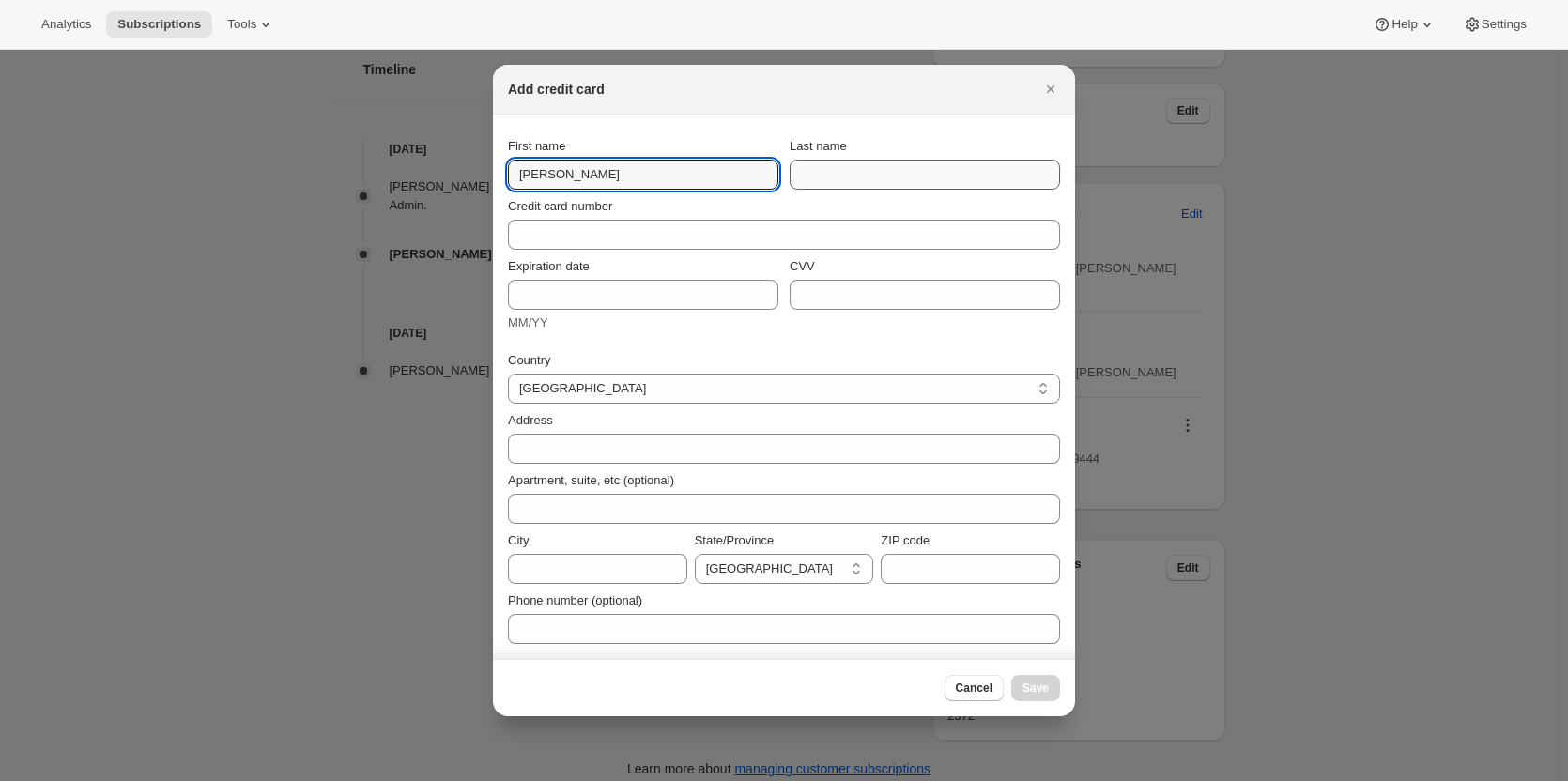
scroll to position [0, 0]
type input "[PERSON_NAME]"
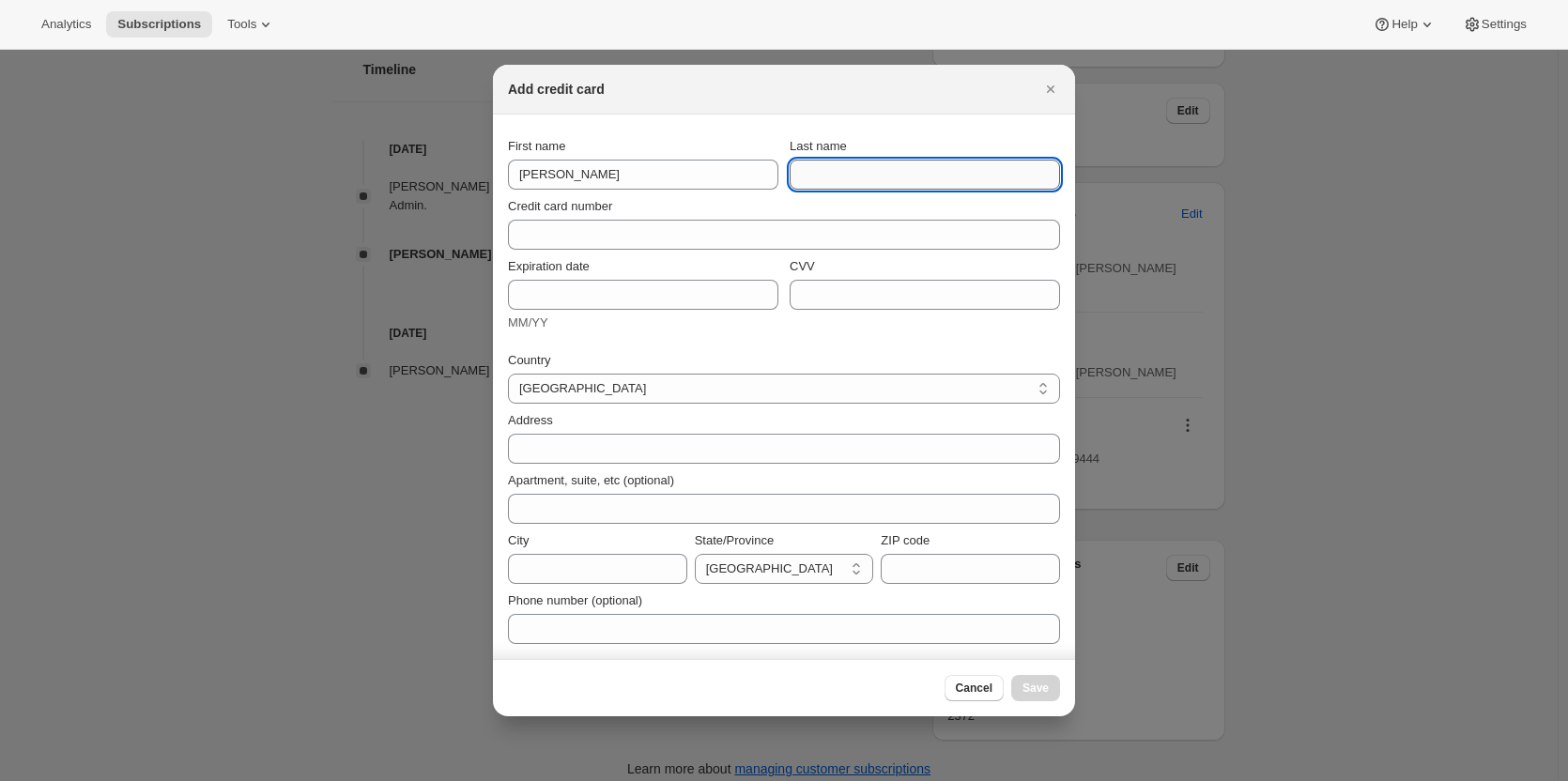
click at [852, 172] on input "Last name" at bounding box center [925, 174] width 271 height 31
paste input "F [PERSON_NAME] [STREET_ADDRESS][PERSON_NAME] [PHONE_NUMBER]"
drag, startPoint x: 852, startPoint y: 173, endPoint x: 614, endPoint y: 162, distance: 238.3
click at [615, 162] on div "First name [PERSON_NAME] Last name [PERSON_NAME] [STREET_ADDRESS][PERSON_NAME] …" at bounding box center [784, 163] width 553 height 52
click at [870, 186] on input "F [PERSON_NAME] [STREET_ADDRESS][PERSON_NAME] [PHONE_NUMBER]" at bounding box center [925, 174] width 271 height 31
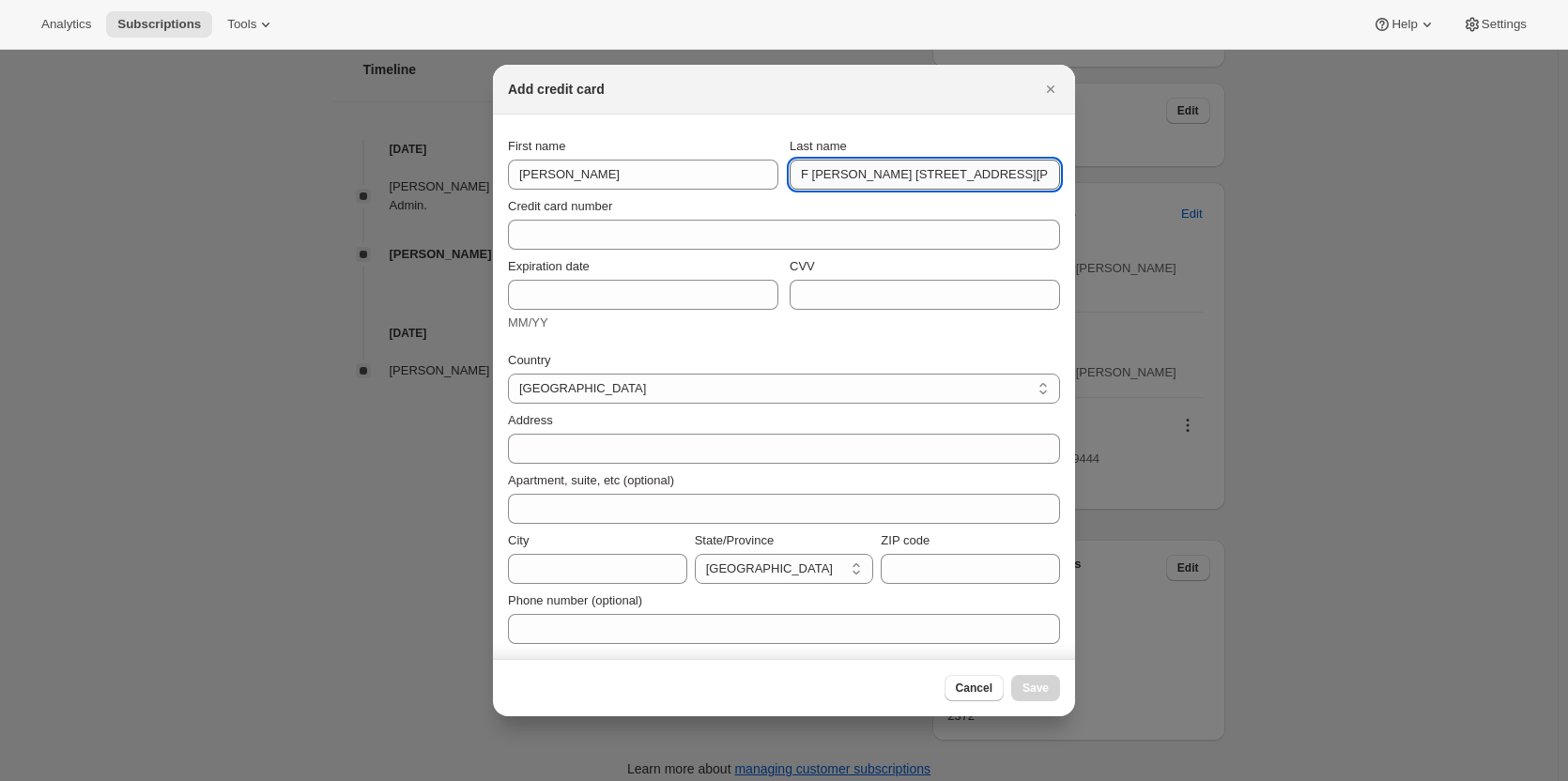
click at [812, 176] on input "F [PERSON_NAME] [STREET_ADDRESS][PERSON_NAME] [PHONE_NUMBER]" at bounding box center [925, 174] width 271 height 31
drag, startPoint x: 843, startPoint y: 178, endPoint x: 1252, endPoint y: 198, distance: 409.5
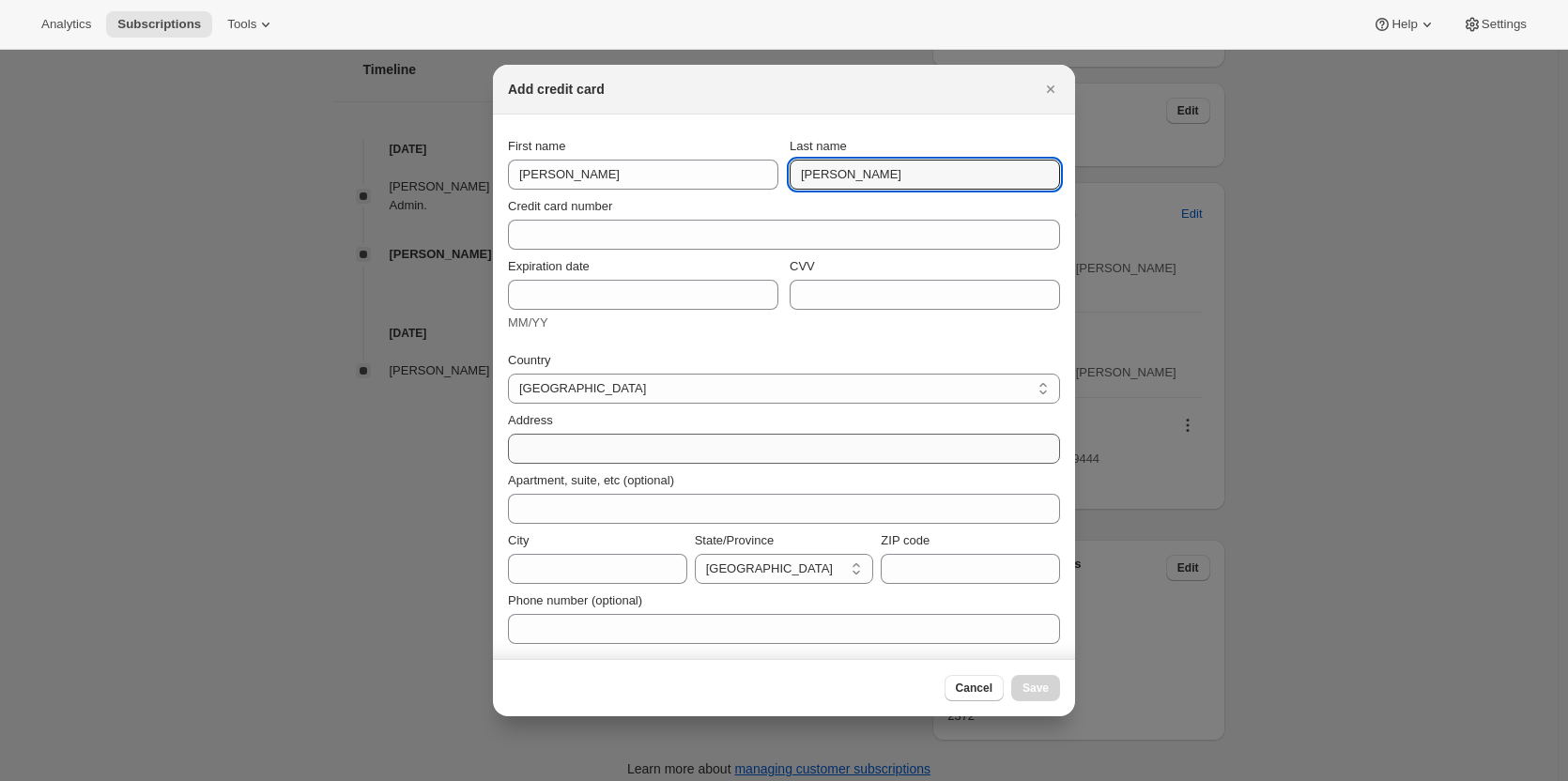
type input "[PERSON_NAME]"
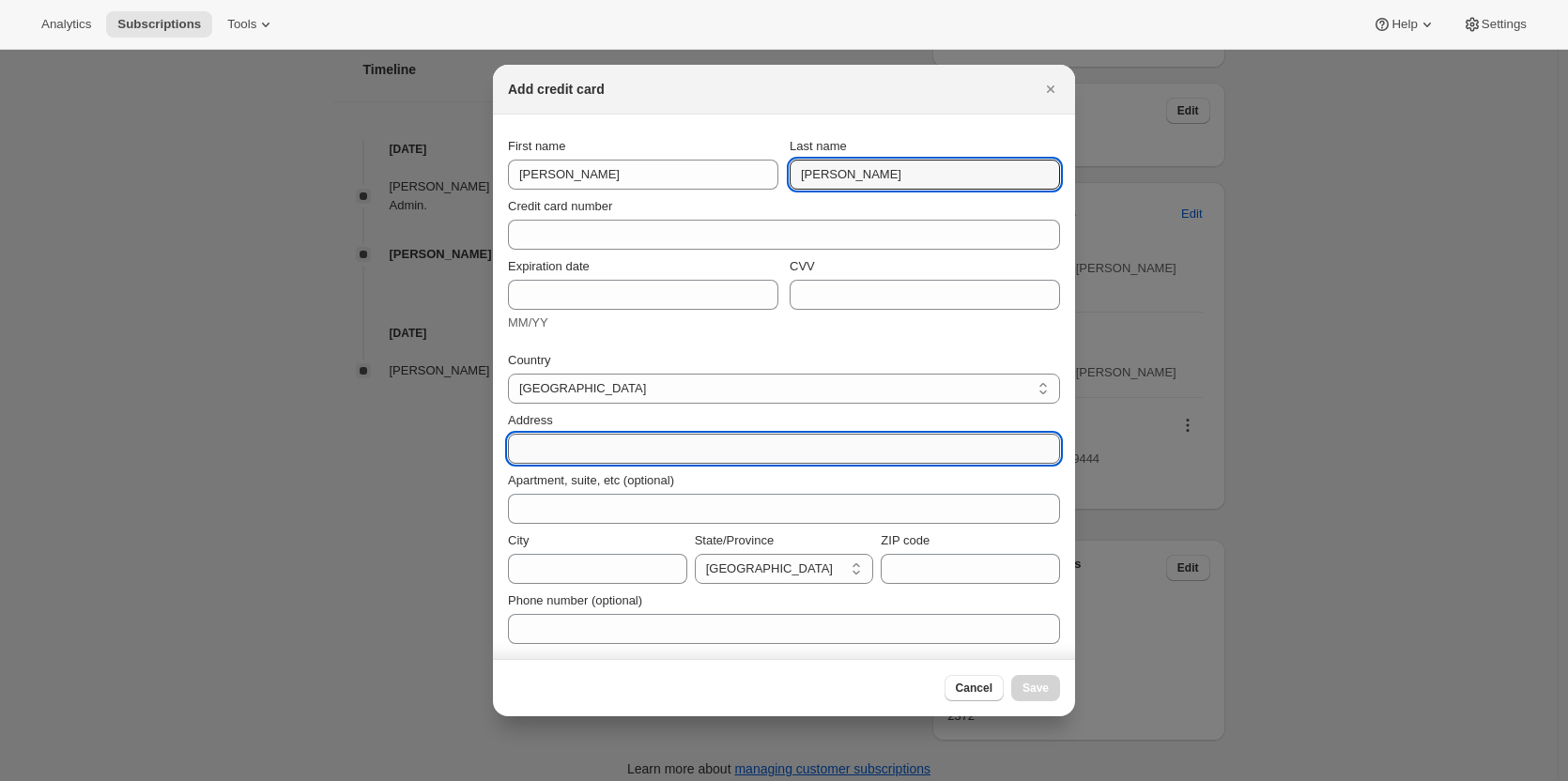
click at [585, 440] on input "Address" at bounding box center [784, 449] width 553 height 31
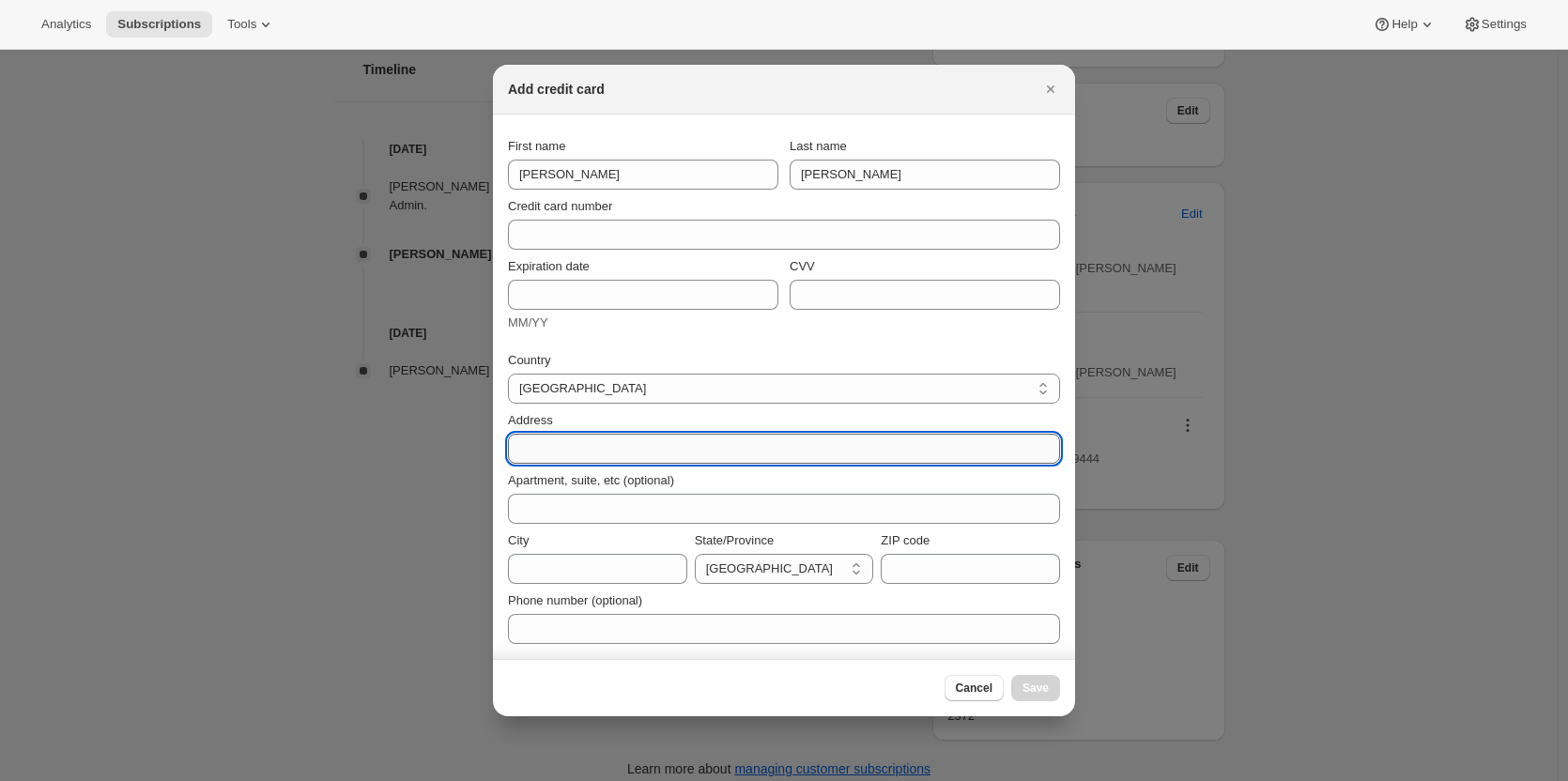
paste input "[STREET_ADDRESS][PERSON_NAME] [PHONE_NUMBER]"
drag, startPoint x: 590, startPoint y: 445, endPoint x: 523, endPoint y: 437, distance: 67.5
click at [530, 440] on input "[STREET_ADDRESS][PERSON_NAME] [PHONE_NUMBER]" at bounding box center [784, 449] width 553 height 31
click at [606, 443] on input "[STREET_ADDRESS][PERSON_NAME] [PHONE_NUMBER]" at bounding box center [784, 449] width 553 height 31
drag, startPoint x: 602, startPoint y: 449, endPoint x: 913, endPoint y: 470, distance: 311.7
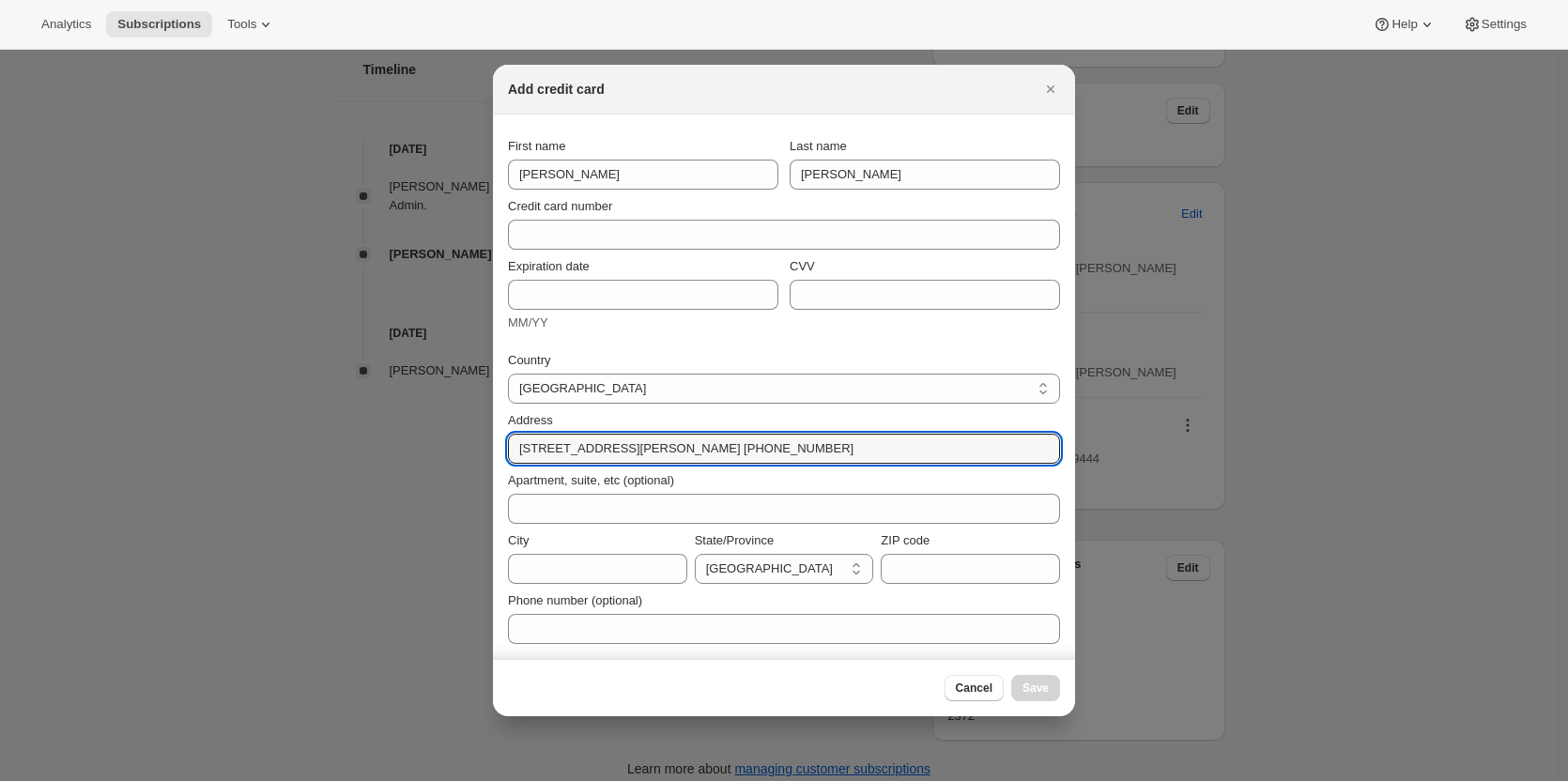
click at [913, 443] on div "Country [GEOGRAPHIC_DATA] [GEOGRAPHIC_DATA] [GEOGRAPHIC_DATA] [GEOGRAPHIC_DATA]…" at bounding box center [784, 491] width 553 height 304
type input "[STREET_ADDRESS]"
click at [590, 443] on input "City" at bounding box center [598, 569] width 179 height 31
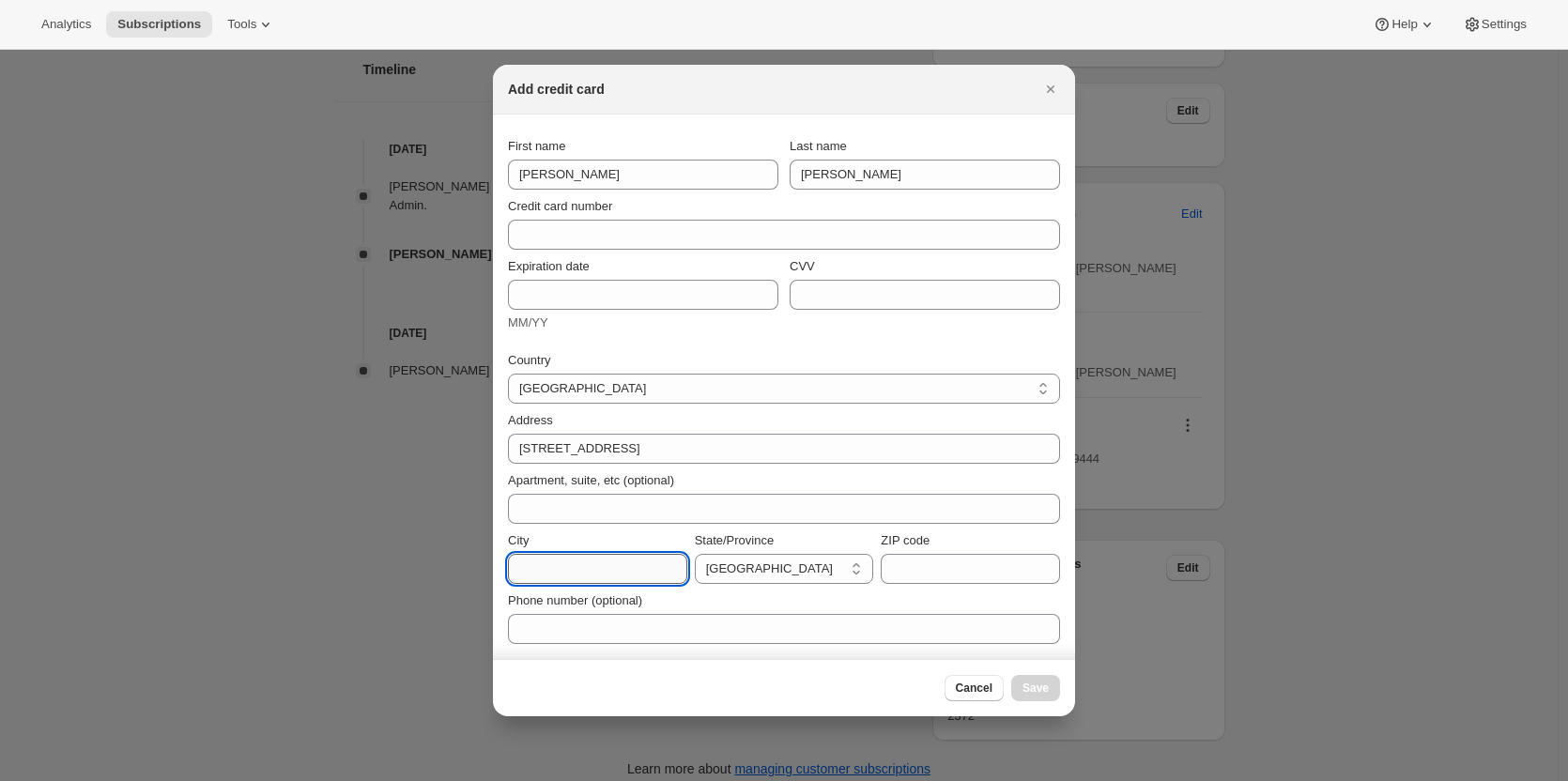
paste input "[PERSON_NAME][GEOGRAPHIC_DATA] [PHONE_NUMBER]"
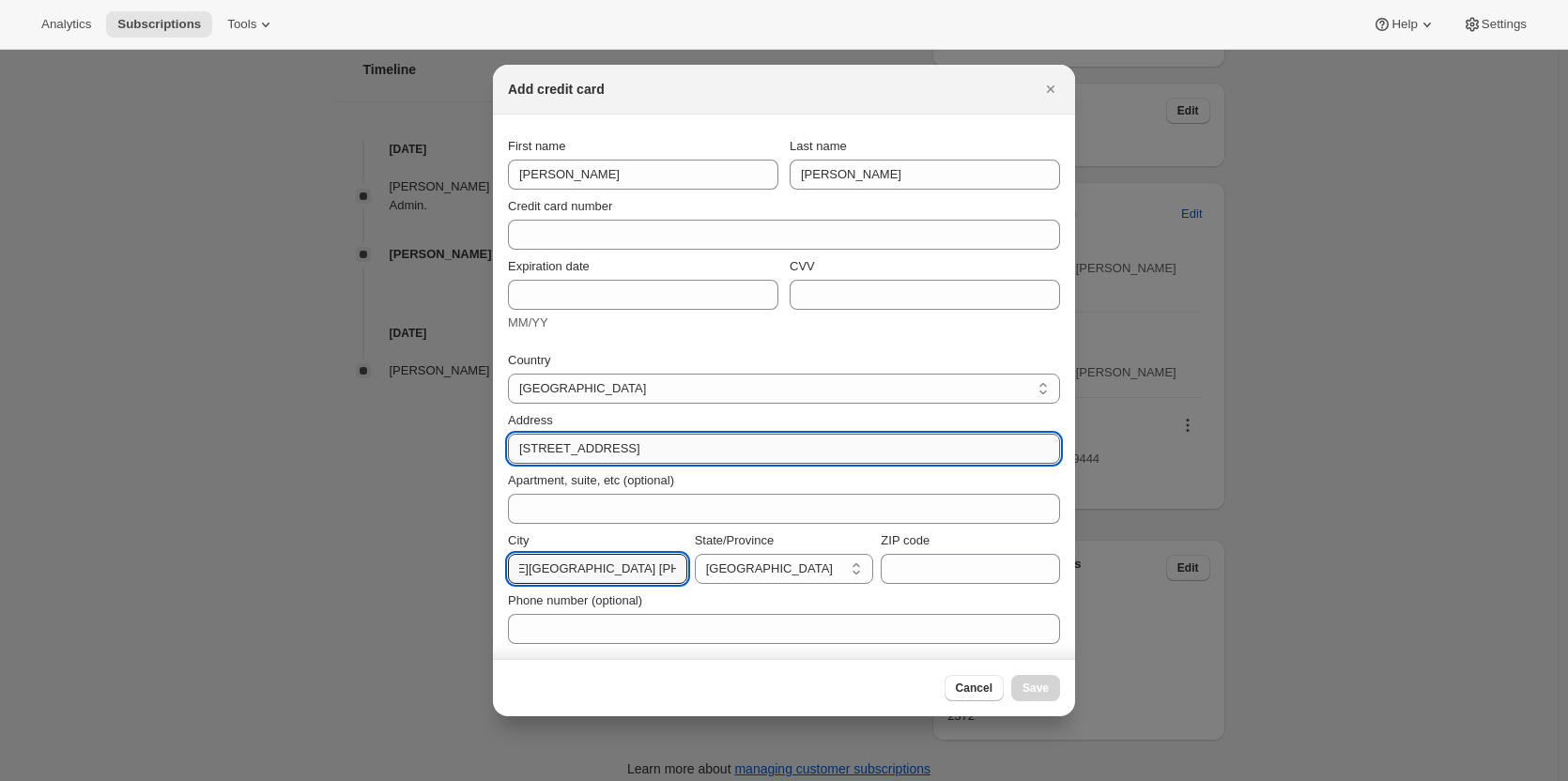
click at [627, 443] on input "[STREET_ADDRESS]" at bounding box center [784, 449] width 553 height 31
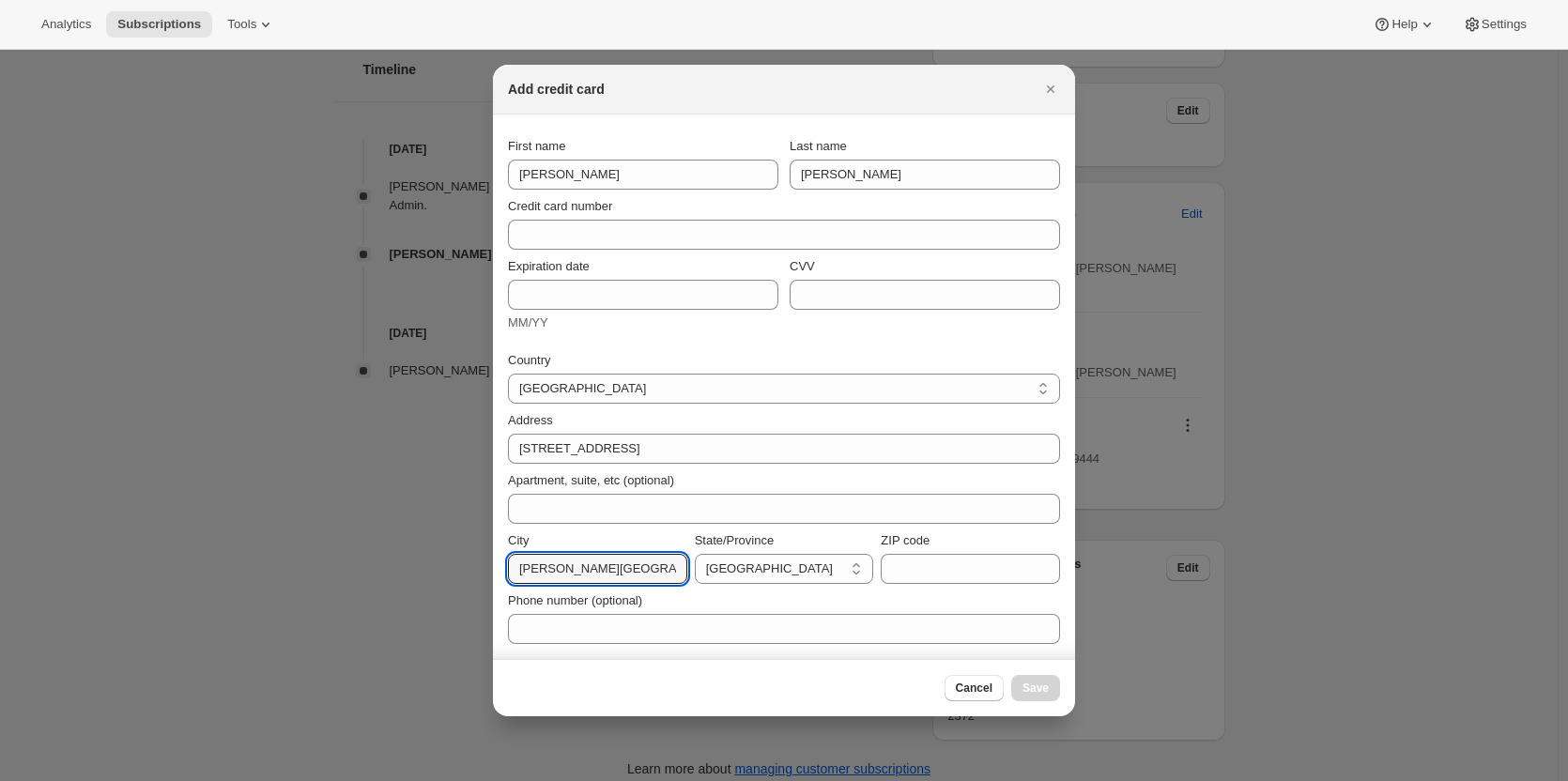
drag, startPoint x: 578, startPoint y: 566, endPoint x: 396, endPoint y: 543, distance: 183.4
click at [583, 443] on input "[PERSON_NAME][GEOGRAPHIC_DATA] [PHONE_NUMBER]" at bounding box center [598, 569] width 179 height 31
drag, startPoint x: 581, startPoint y: 572, endPoint x: 799, endPoint y: 585, distance: 218.4
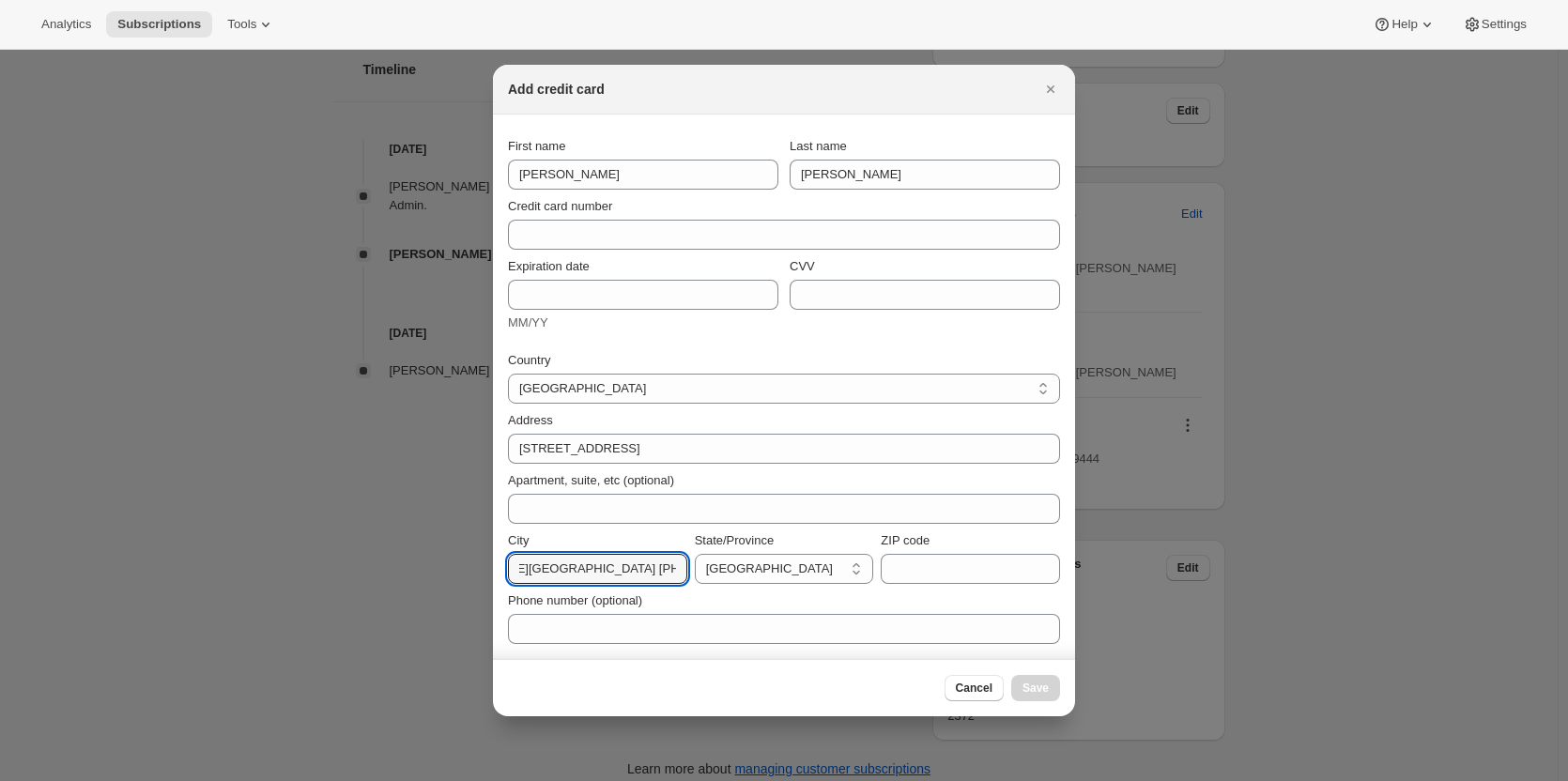
click at [799, 443] on div "Country [GEOGRAPHIC_DATA] [GEOGRAPHIC_DATA] [GEOGRAPHIC_DATA] [GEOGRAPHIC_DATA]…" at bounding box center [784, 491] width 553 height 304
type input "[PERSON_NAME]"
click at [723, 443] on select "[GEOGRAPHIC_DATA] [GEOGRAPHIC_DATA] [GEOGRAPHIC_DATA] [GEOGRAPHIC_DATA] [GEOGRA…" at bounding box center [785, 569] width 179 height 31
select select "VIC"
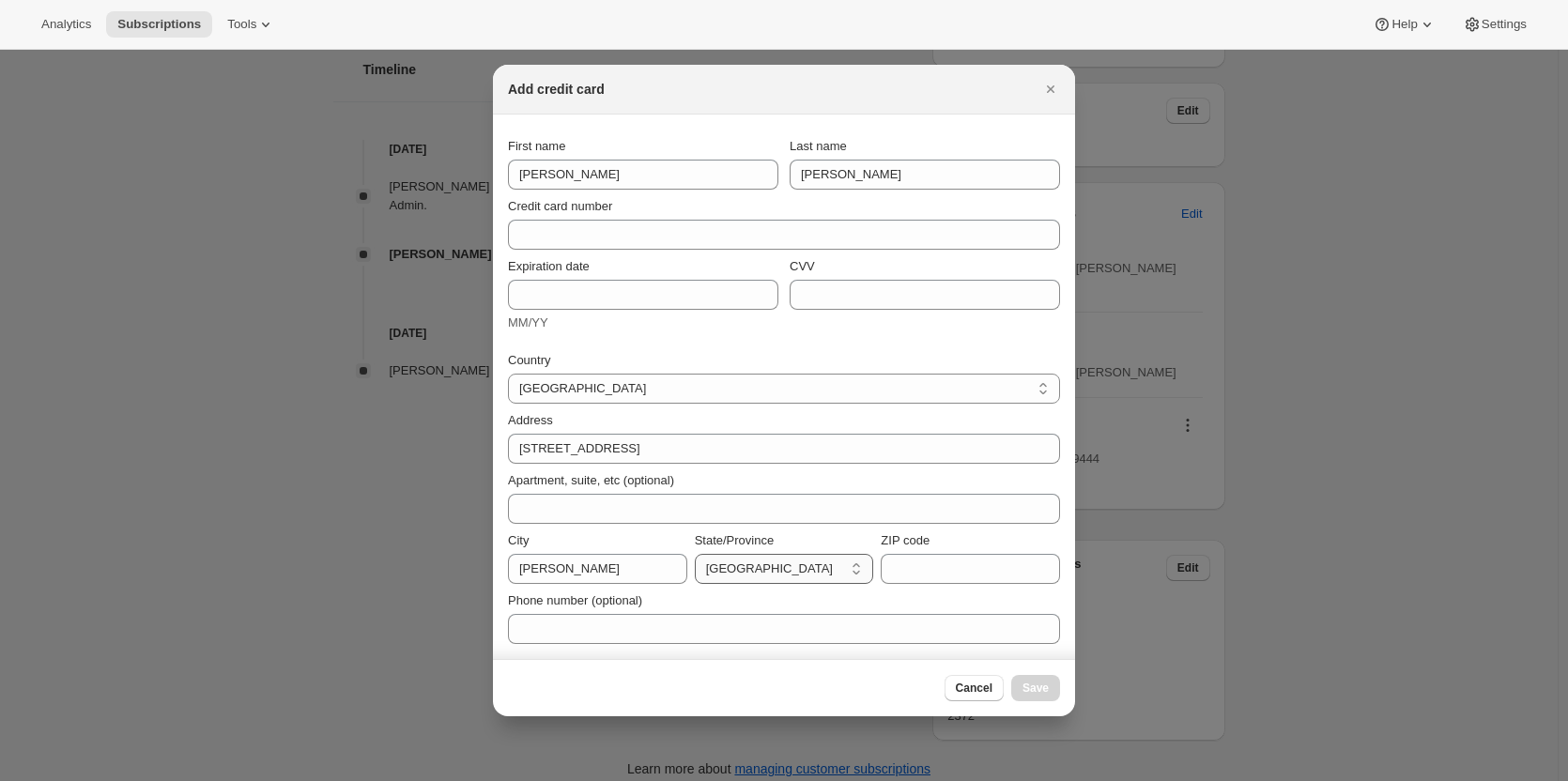
click at [695, 443] on select "[GEOGRAPHIC_DATA] [GEOGRAPHIC_DATA] [GEOGRAPHIC_DATA] [GEOGRAPHIC_DATA] [GEOGRA…" at bounding box center [785, 569] width 179 height 31
click at [919, 443] on input "ZIP code" at bounding box center [970, 569] width 179 height 31
type input "3300"
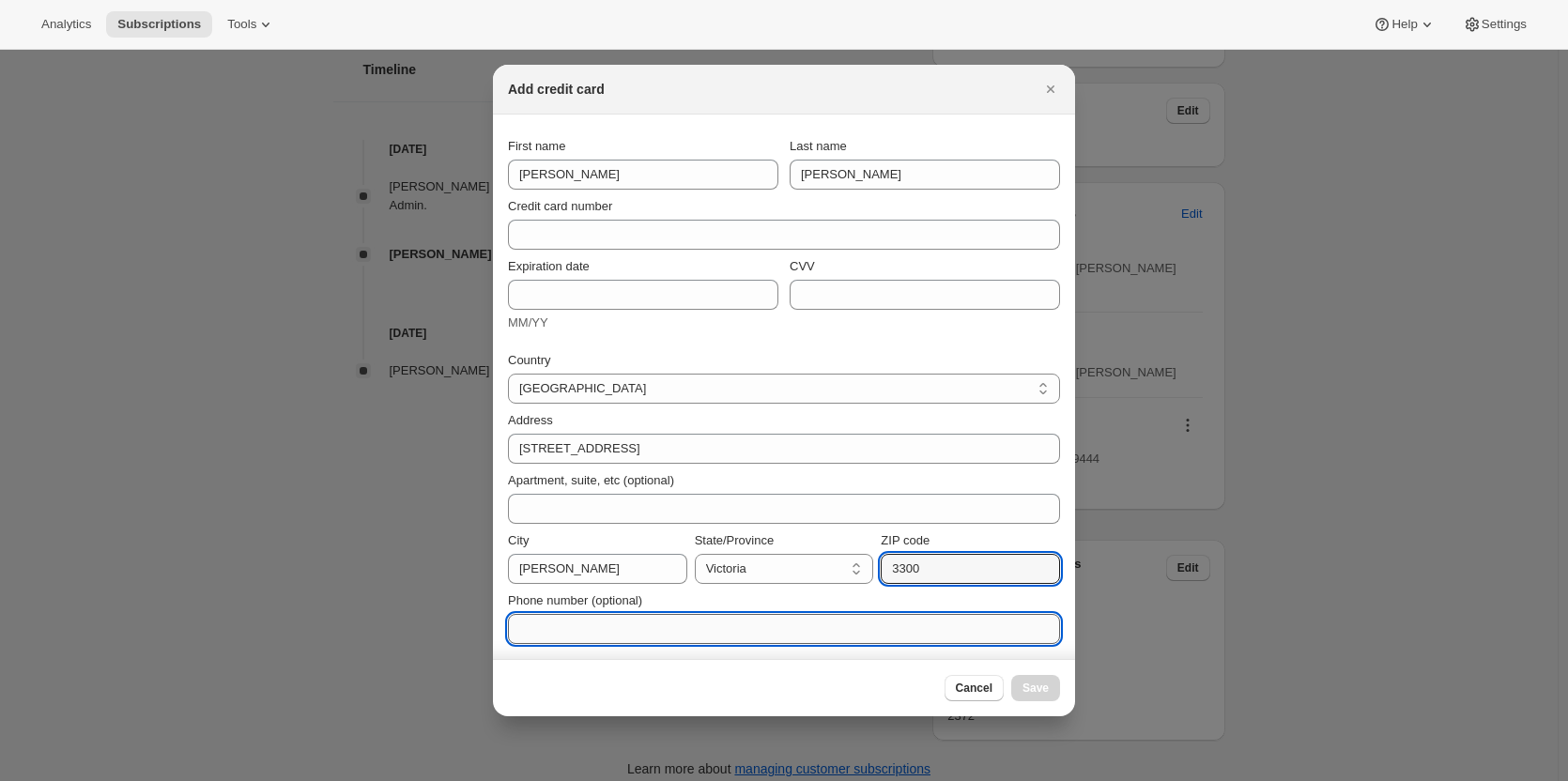
click at [585, 443] on input "Phone number (optional)" at bounding box center [784, 629] width 553 height 31
paste input "VIC, 3300 Australia [PHONE_NUMBER]"
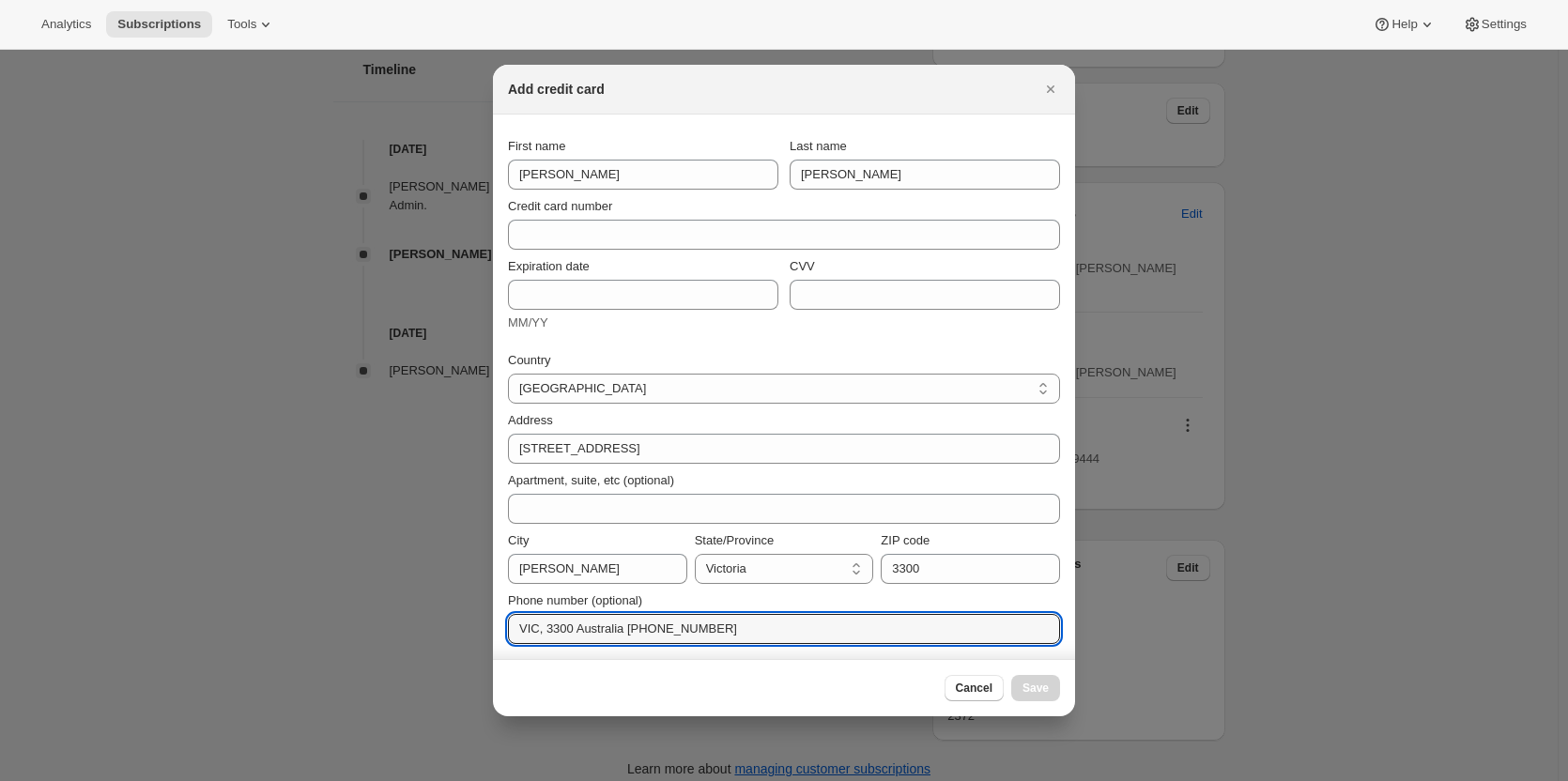
drag, startPoint x: 623, startPoint y: 627, endPoint x: 363, endPoint y: 631, distance: 260.0
type input "[PHONE_NUMBER]"
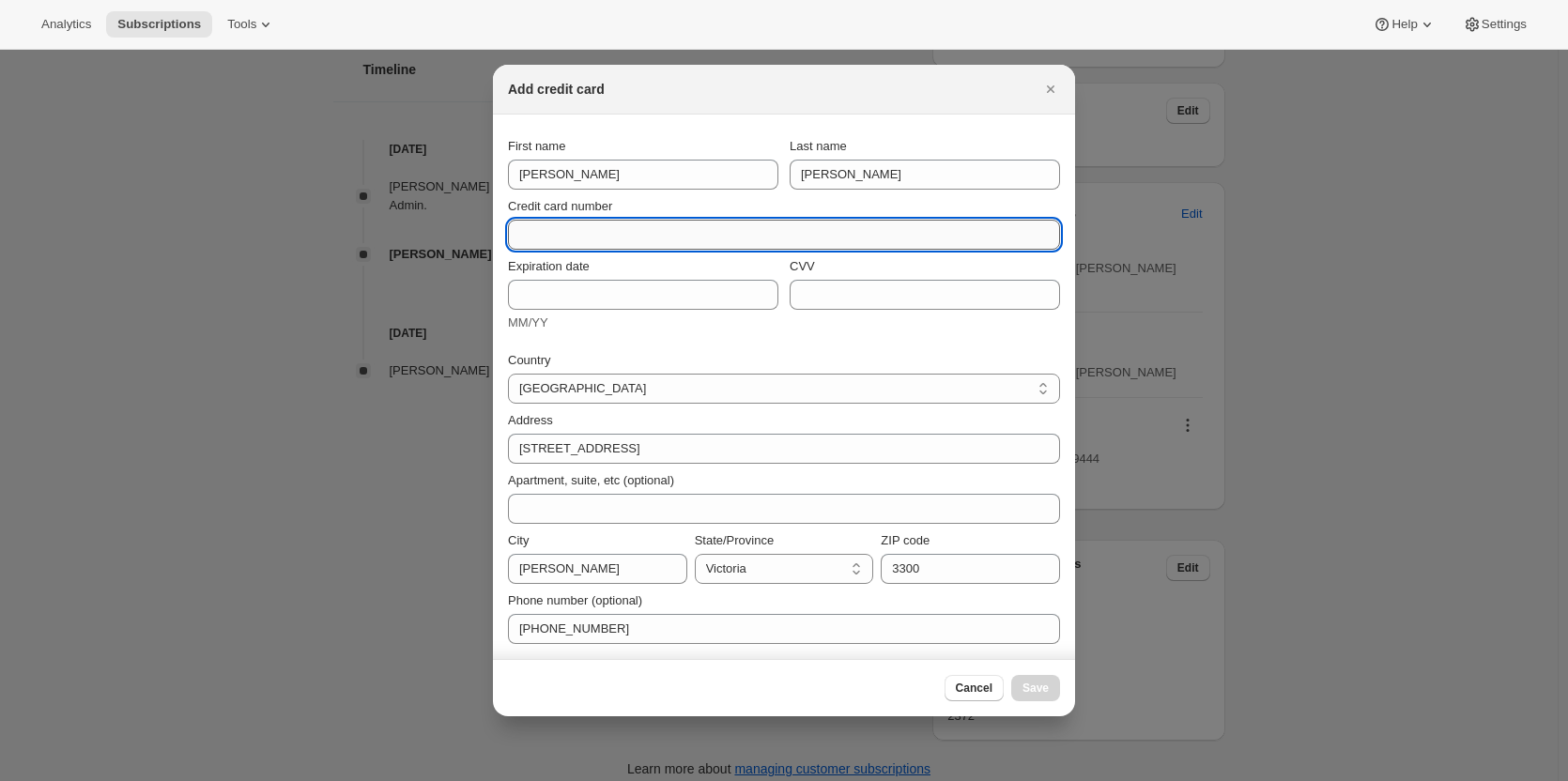
click at [541, 231] on input "Credit card number" at bounding box center [776, 234] width 537 height 31
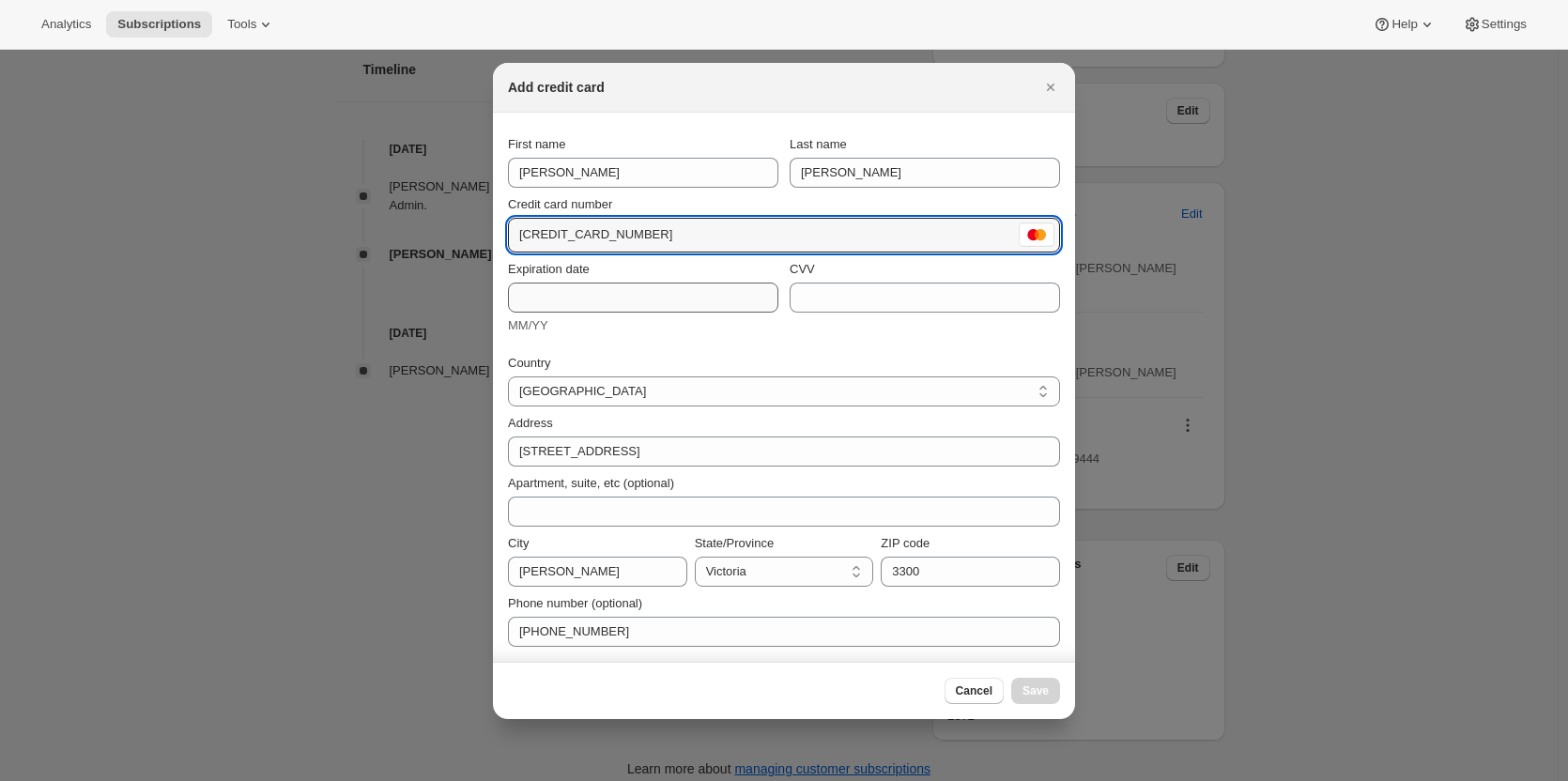
type input "[CREDIT_CARD_NUMBER]"
click at [577, 303] on input "Expiration date" at bounding box center [643, 297] width 271 height 31
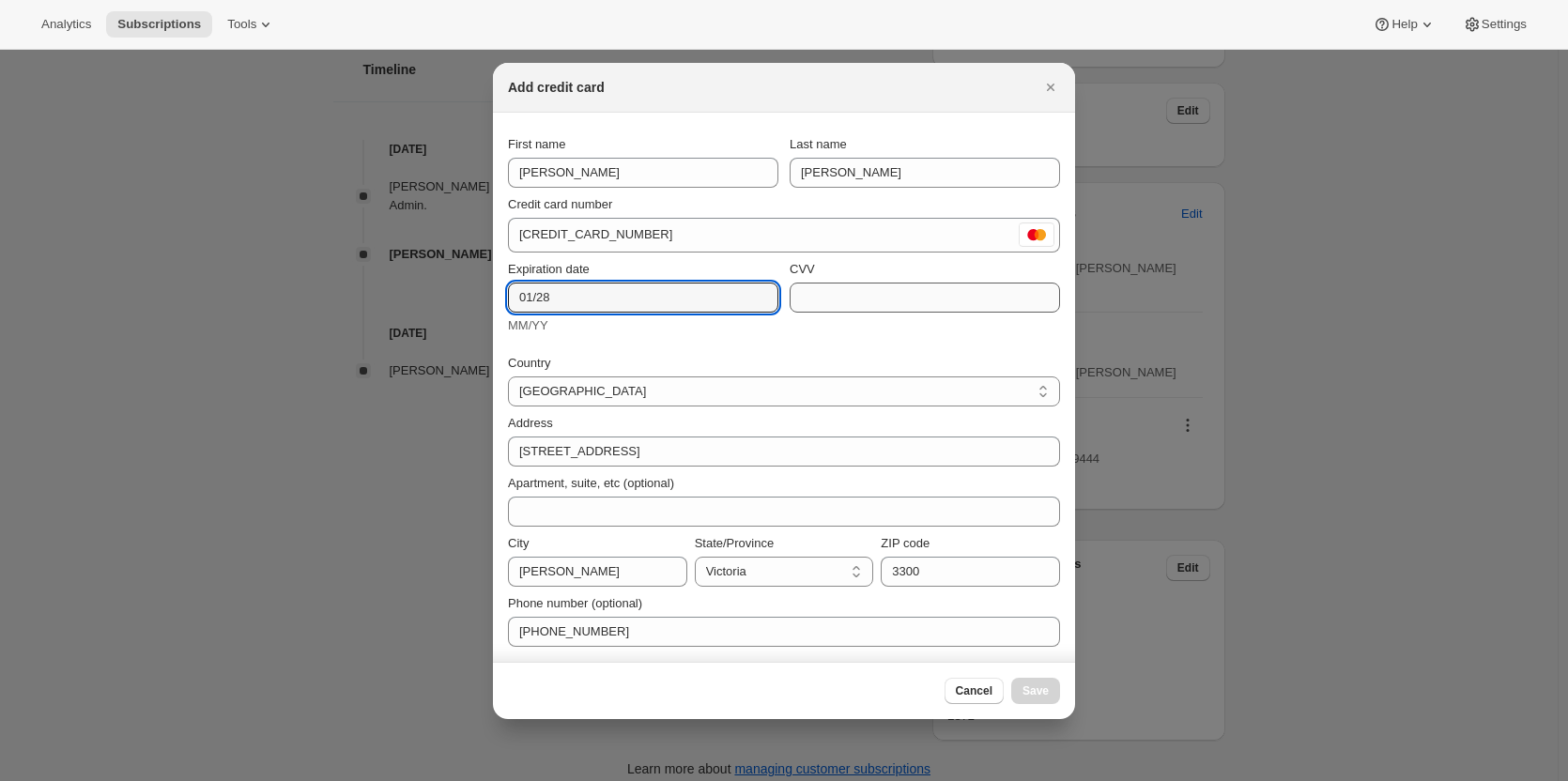
type input "01/28"
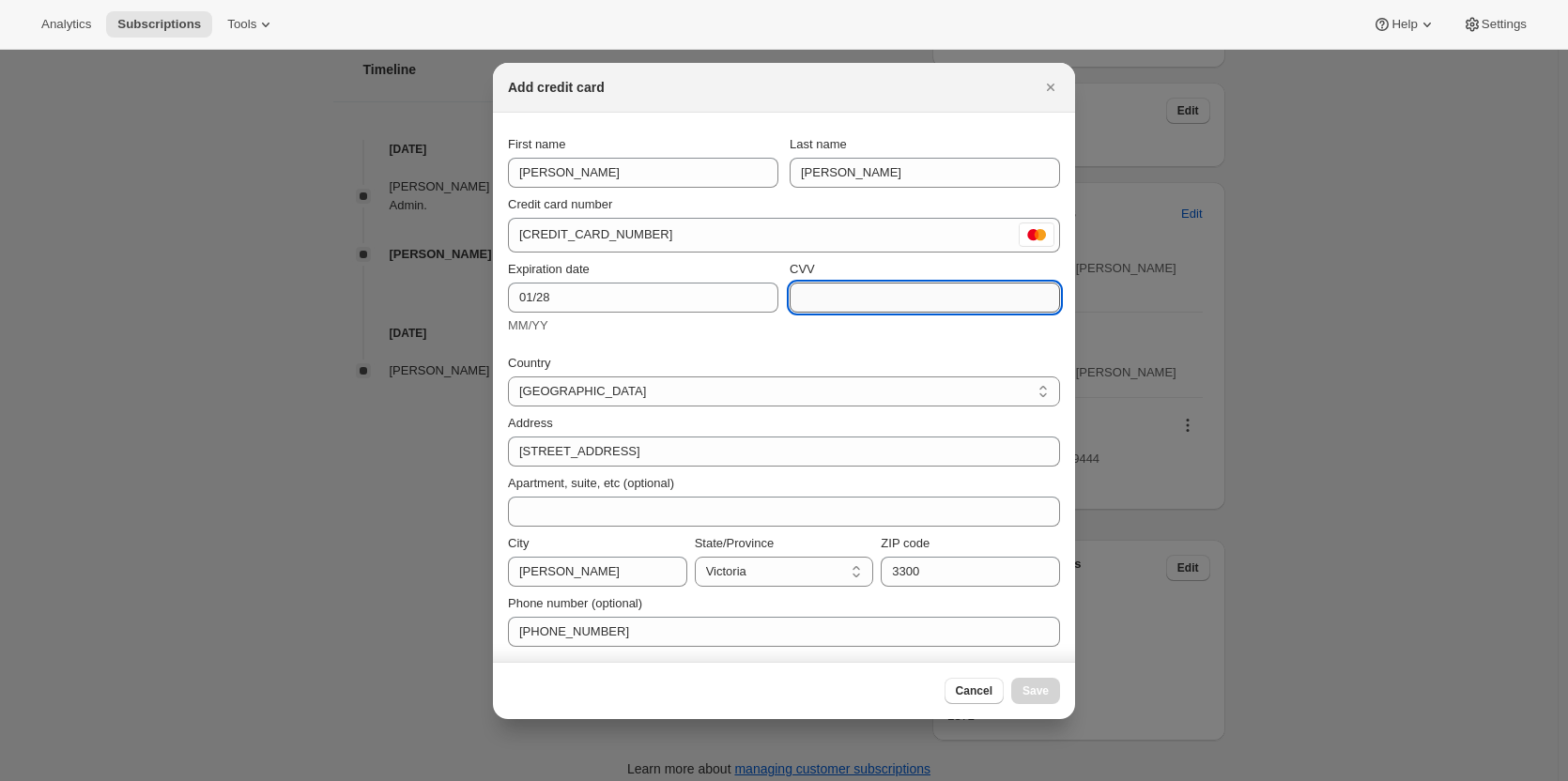
click at [860, 293] on input "CVV" at bounding box center [925, 297] width 271 height 31
type input "859"
click at [966, 443] on span "Save" at bounding box center [1035, 690] width 27 height 15
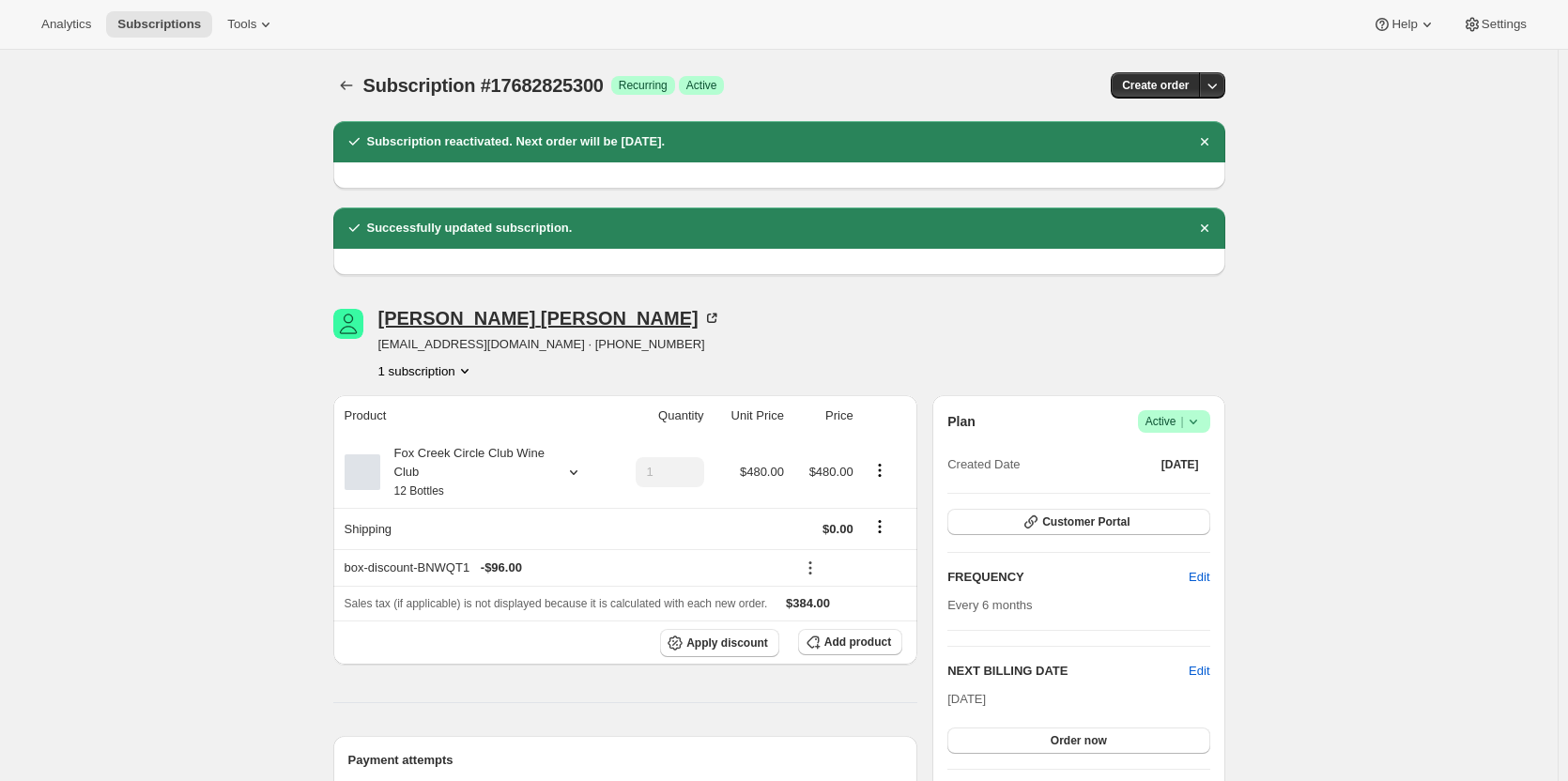
click at [505, 315] on div "[PERSON_NAME]" at bounding box center [550, 318] width 343 height 19
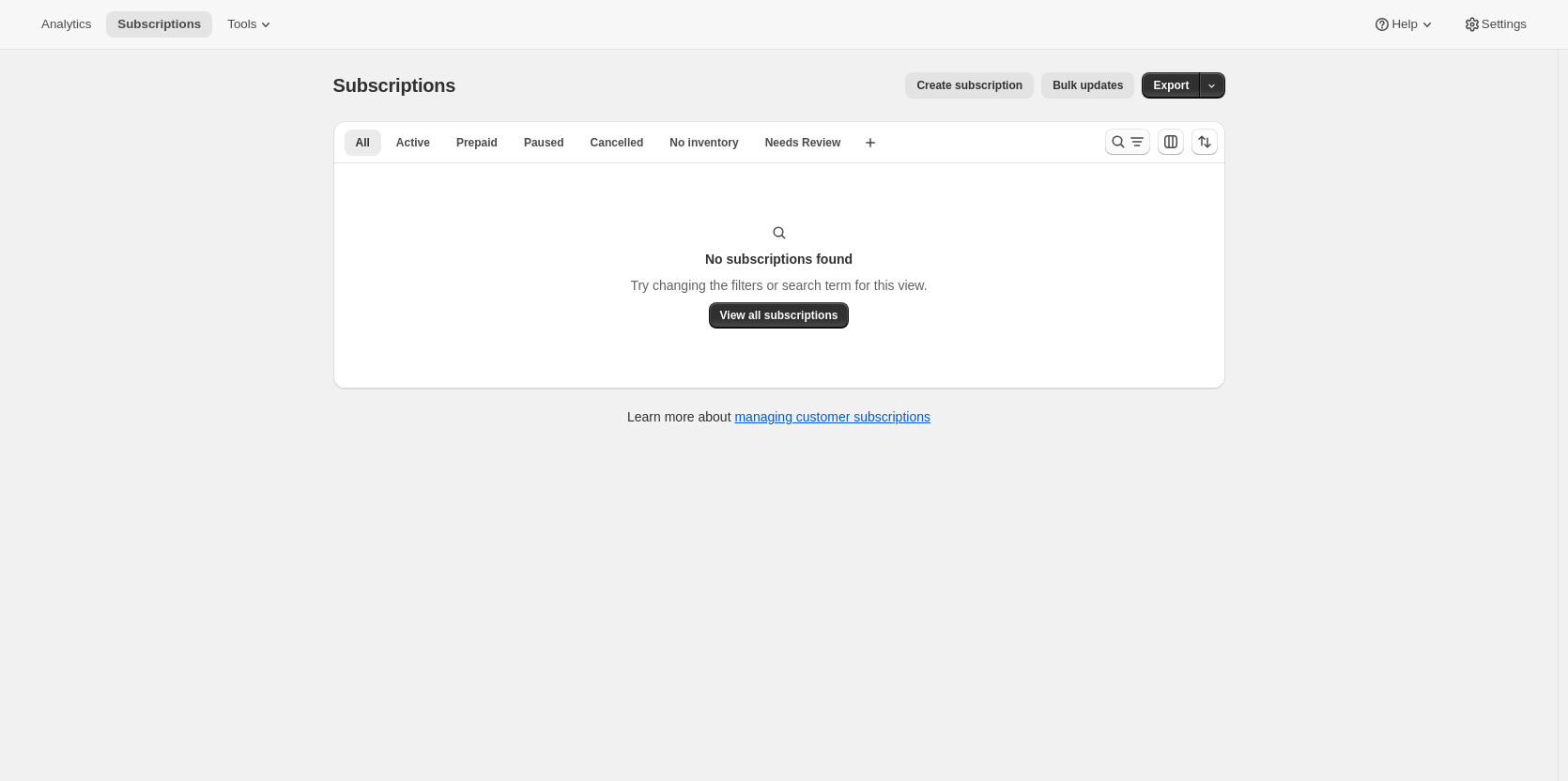
click at [1115, 143] on icon "Search and filter results" at bounding box center [1118, 141] width 19 height 19
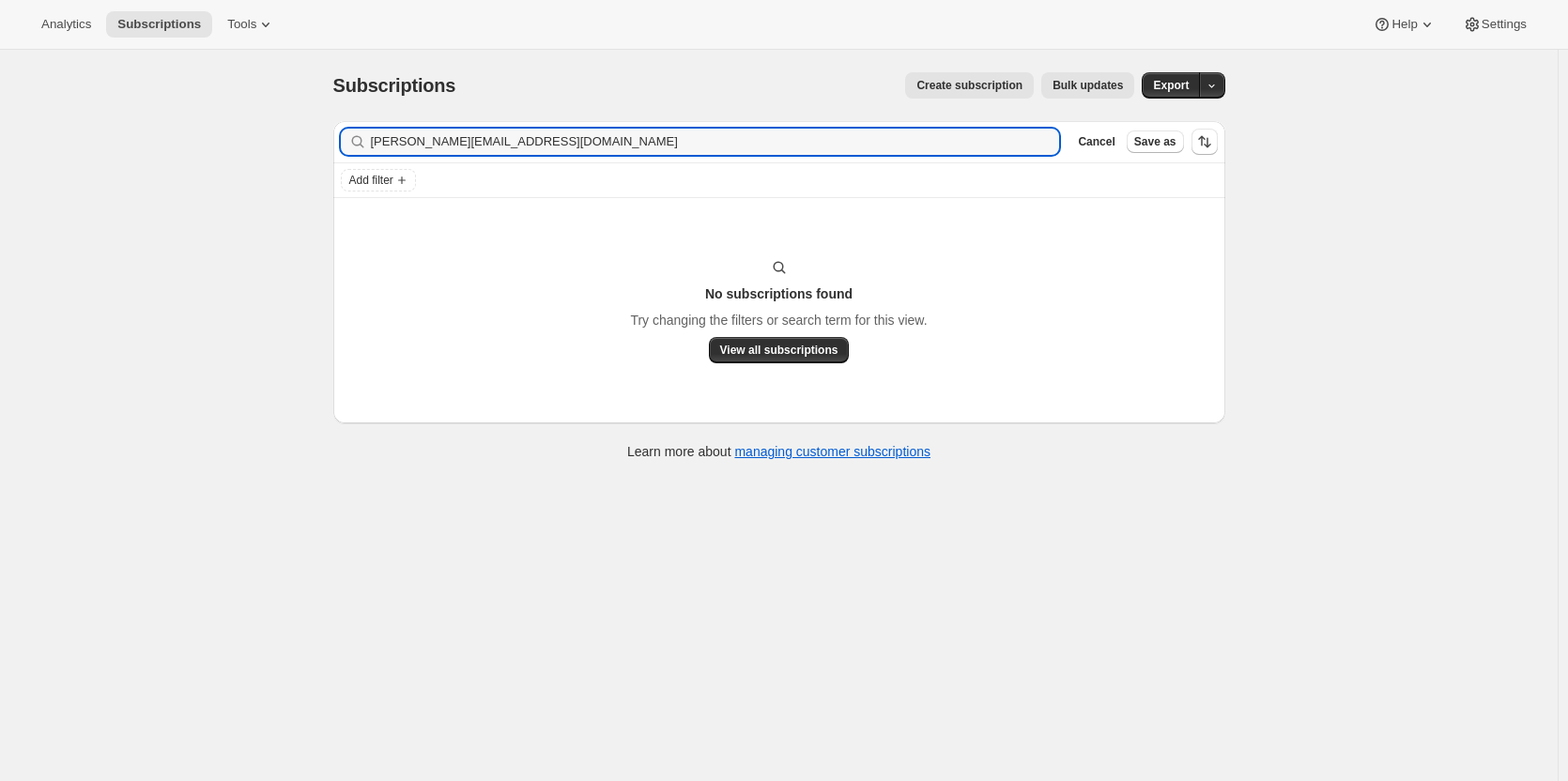
drag, startPoint x: 513, startPoint y: 140, endPoint x: 290, endPoint y: 67, distance: 234.6
click at [291, 107] on div "Subscriptions. This page is ready Subscriptions Create subscription Bulk update…" at bounding box center [779, 440] width 1558 height 781
type input "n"
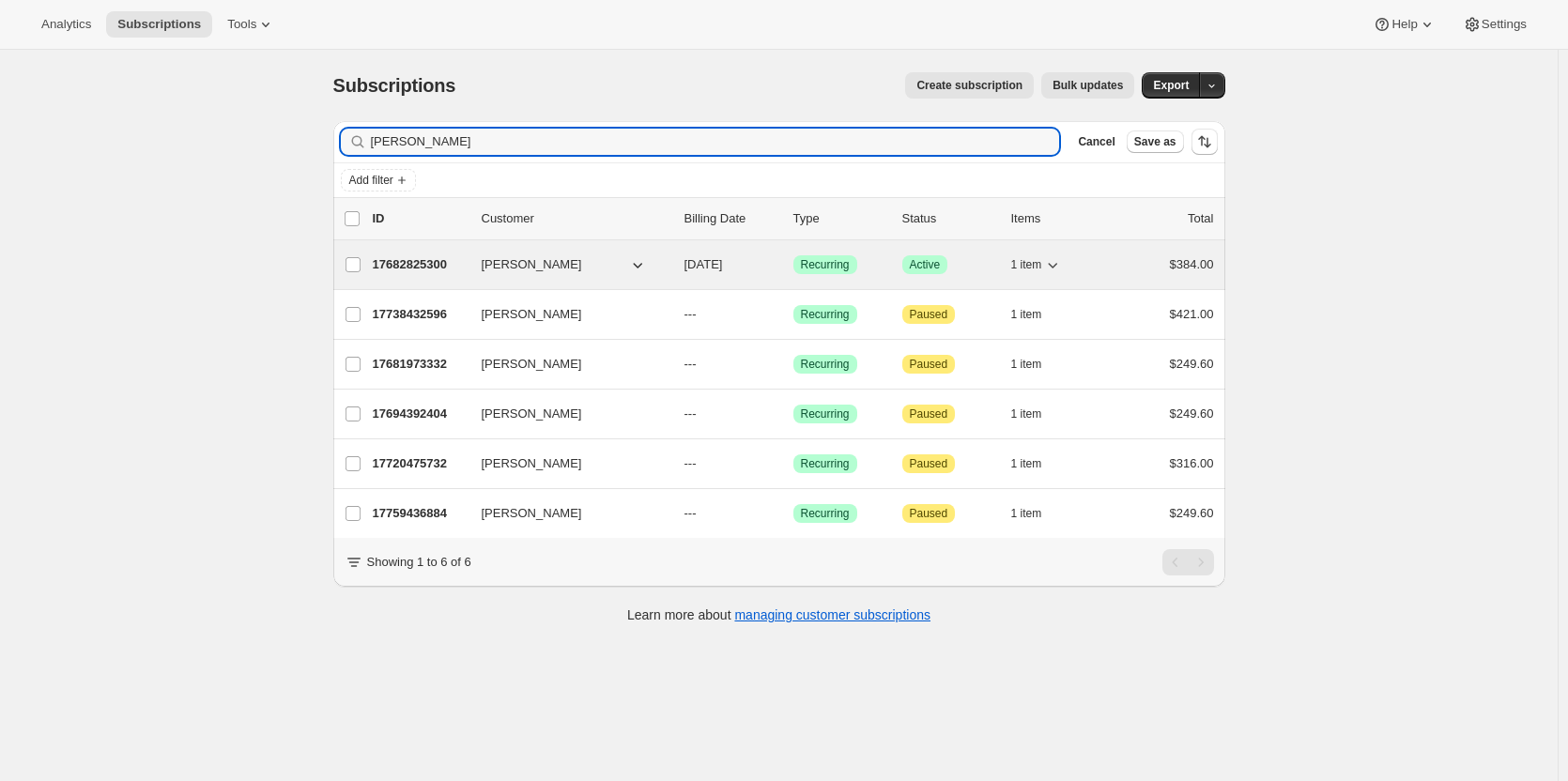
type input "[PERSON_NAME]"
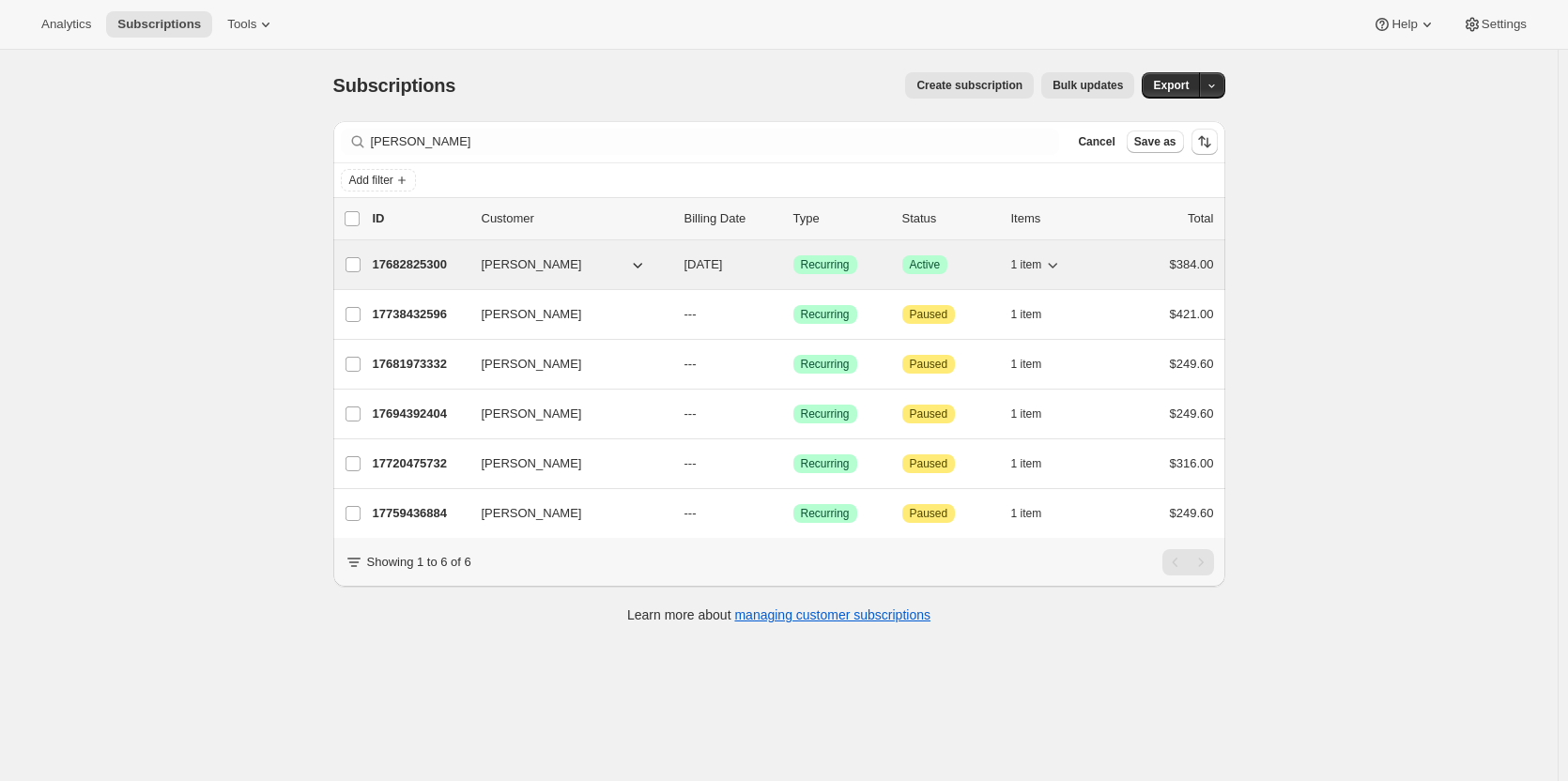
click at [416, 268] on p "17682825300" at bounding box center [420, 264] width 94 height 19
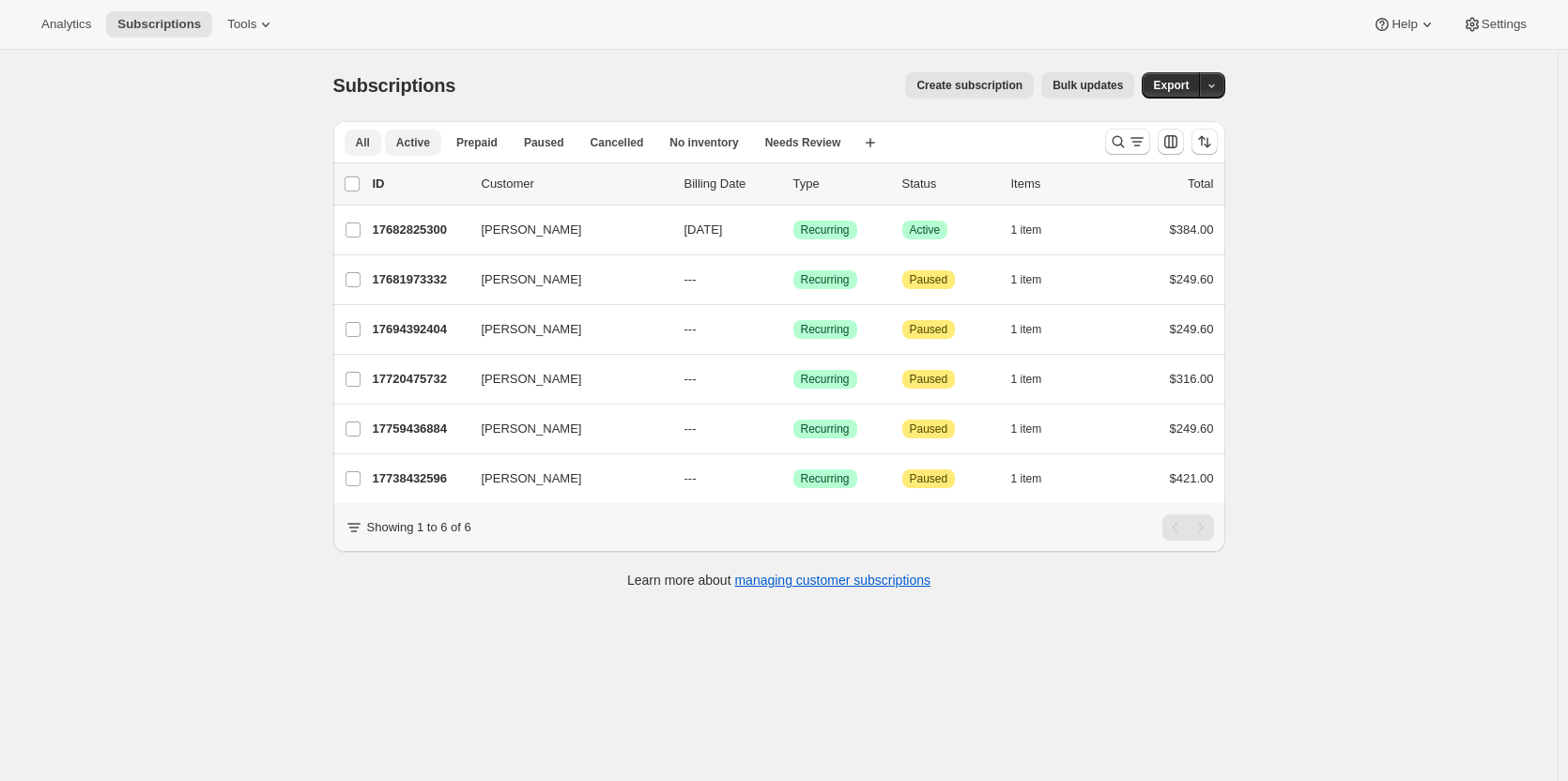
click at [419, 140] on span "Active" at bounding box center [413, 142] width 33 height 15
